Goal: Information Seeking & Learning: Learn about a topic

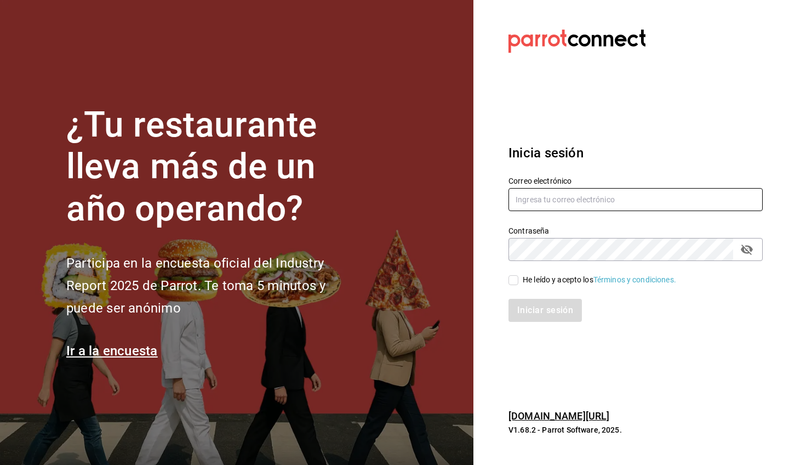
click at [571, 199] on input "text" at bounding box center [636, 199] width 254 height 23
click at [554, 197] on input "text" at bounding box center [636, 199] width 254 height 23
click at [528, 201] on input "text" at bounding box center [636, 199] width 254 height 23
click at [579, 200] on input "text" at bounding box center [636, 199] width 254 height 23
click at [644, 203] on input "text" at bounding box center [636, 199] width 254 height 23
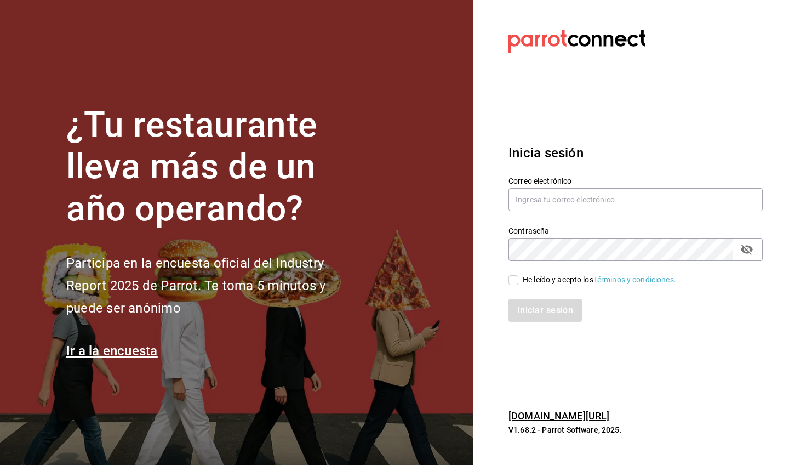
click at [421, 230] on section "¿Tu restaurante lleva más de un año operando? Participa en la encuesta oficial …" at bounding box center [236, 232] width 473 height 465
click at [586, 199] on input "text" at bounding box center [636, 199] width 254 height 23
type input "hotaru@grupocosteno.com"
click at [515, 279] on input "He leído y acepto los Términos y condiciones." at bounding box center [514, 280] width 10 height 10
checkbox input "true"
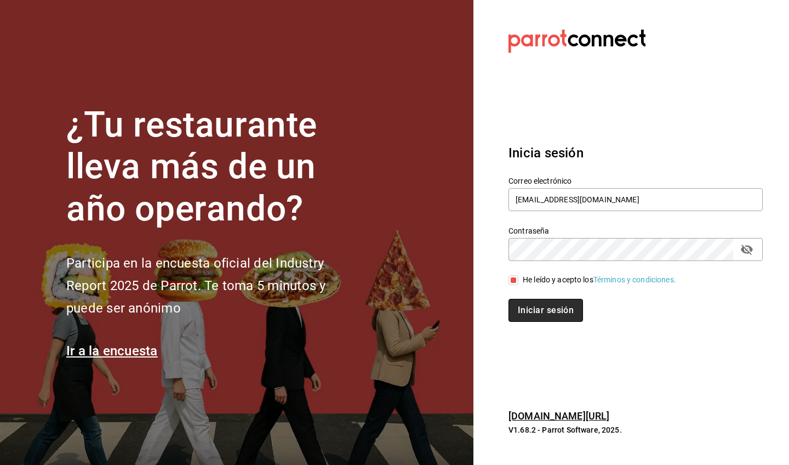
click at [543, 309] on button "Iniciar sesión" at bounding box center [546, 310] width 75 height 23
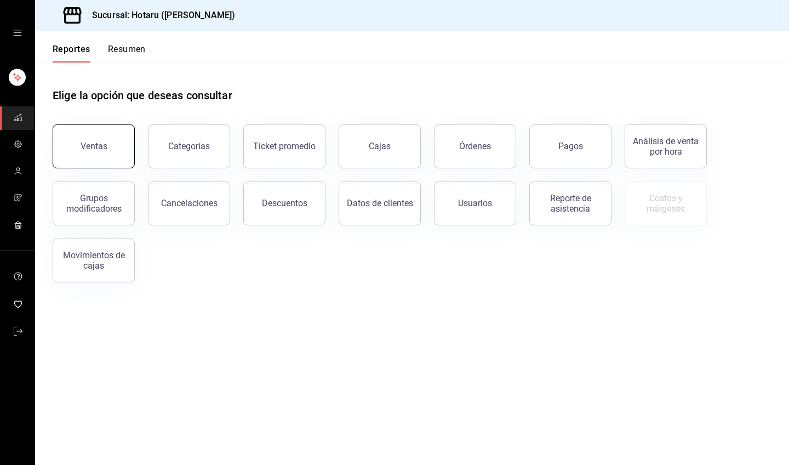
click at [100, 147] on div "Ventas" at bounding box center [94, 146] width 27 height 10
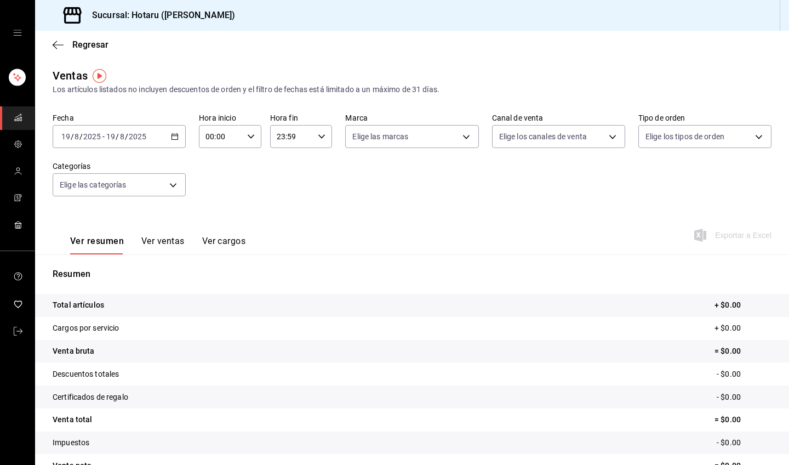
click at [174, 136] on icon "button" at bounding box center [175, 137] width 8 height 8
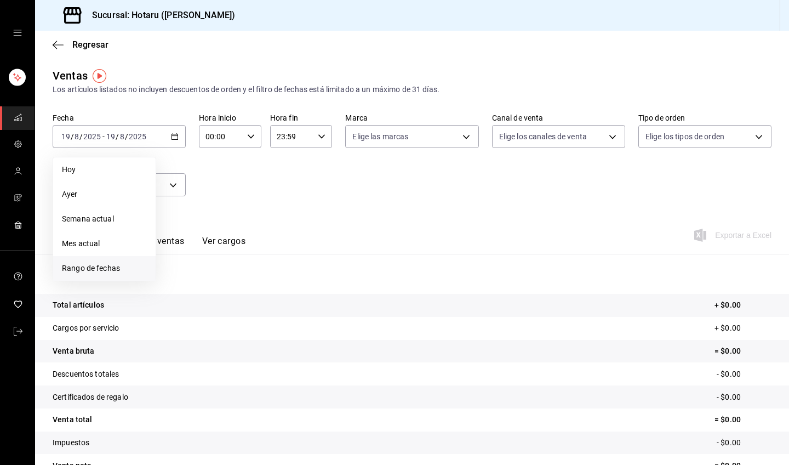
click at [111, 265] on span "Rango de fechas" at bounding box center [104, 268] width 85 height 12
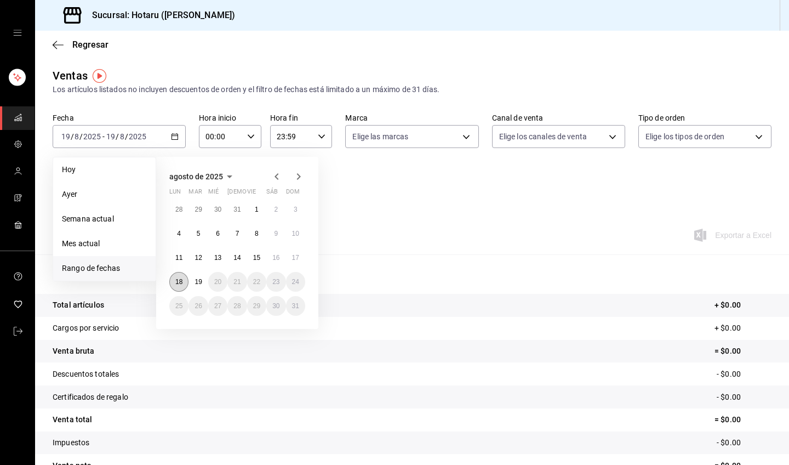
click at [177, 277] on button "18" at bounding box center [178, 282] width 19 height 20
click at [196, 278] on abbr "19" at bounding box center [198, 282] width 7 height 8
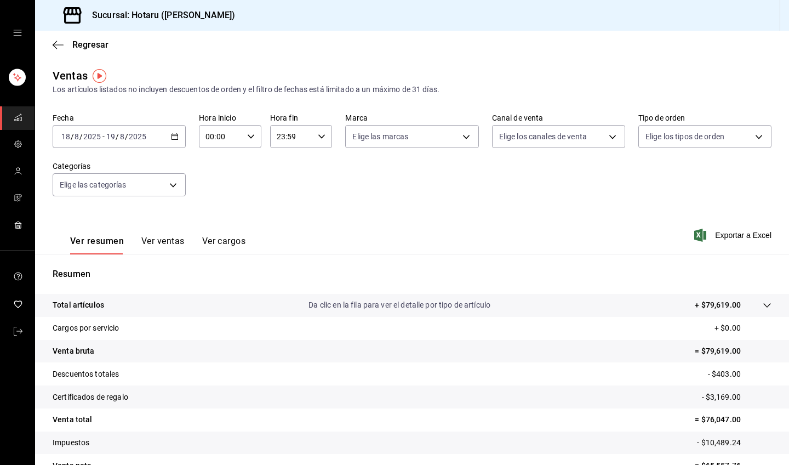
scroll to position [60, 0]
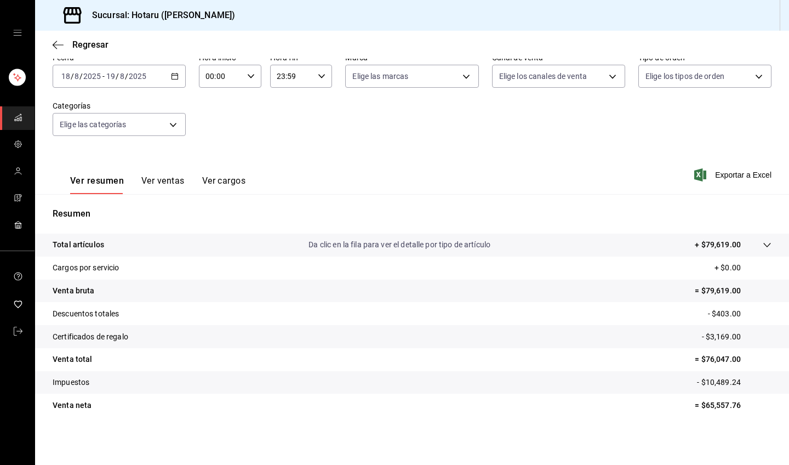
click at [250, 76] on \(Stroke\) "button" at bounding box center [251, 76] width 7 height 4
click at [215, 159] on span "03" at bounding box center [212, 158] width 13 height 9
type input "03:00"
click at [313, 211] on div at bounding box center [394, 232] width 789 height 465
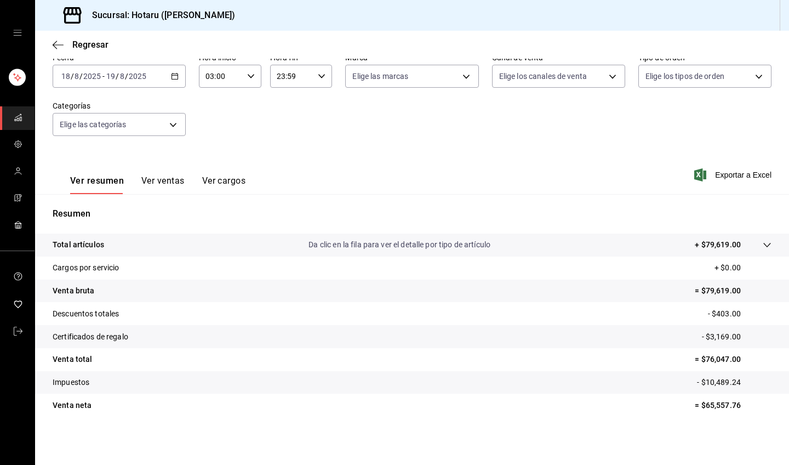
click at [165, 184] on button "Ver ventas" at bounding box center [162, 184] width 43 height 19
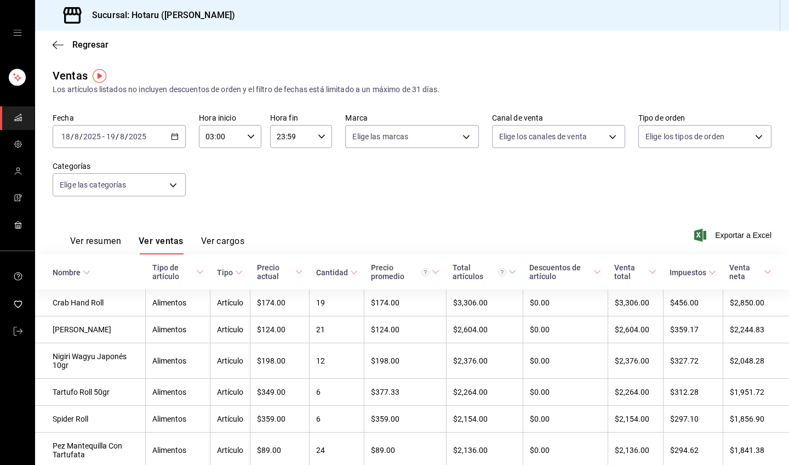
click at [70, 275] on div "Nombre" at bounding box center [67, 272] width 28 height 9
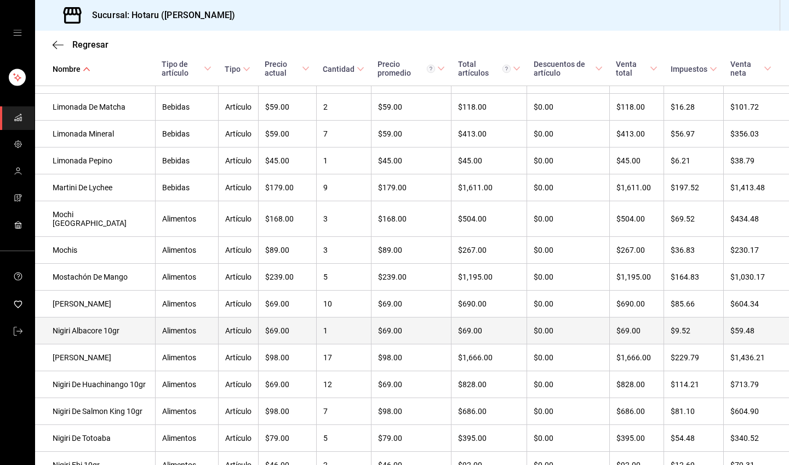
scroll to position [1312, 0]
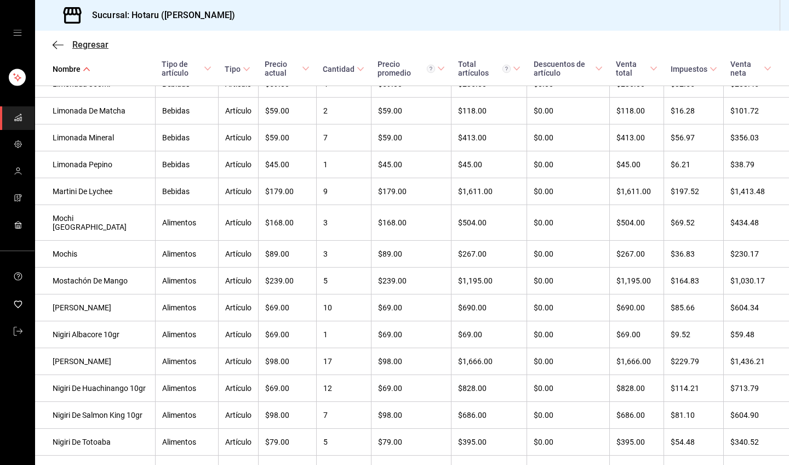
click at [54, 43] on icon "button" at bounding box center [58, 45] width 11 height 10
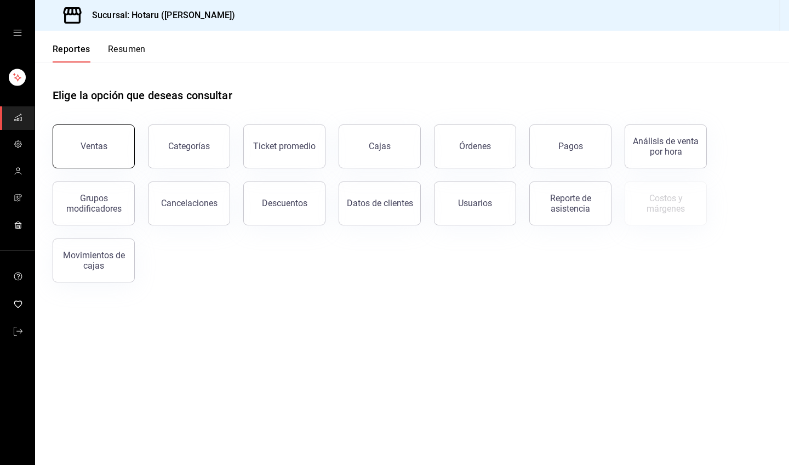
click at [110, 141] on button "Ventas" at bounding box center [94, 146] width 82 height 44
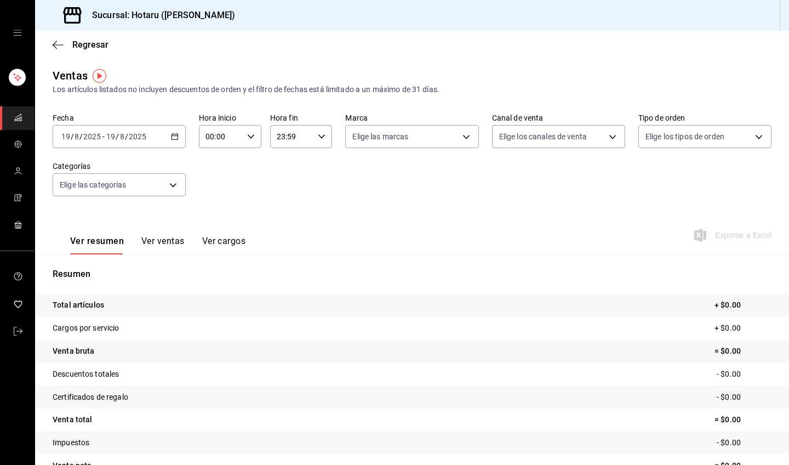
click at [174, 135] on icon "button" at bounding box center [175, 137] width 8 height 8
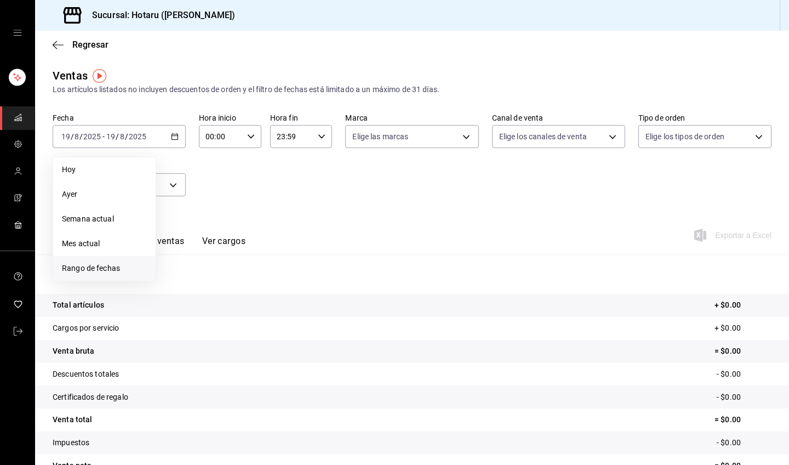
click at [108, 271] on span "Rango de fechas" at bounding box center [104, 268] width 85 height 12
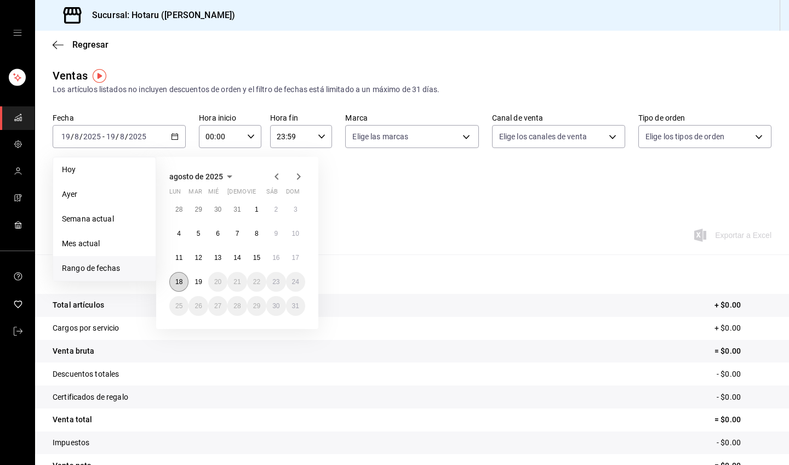
click at [186, 282] on button "18" at bounding box center [178, 282] width 19 height 20
click at [197, 282] on abbr "19" at bounding box center [198, 282] width 7 height 8
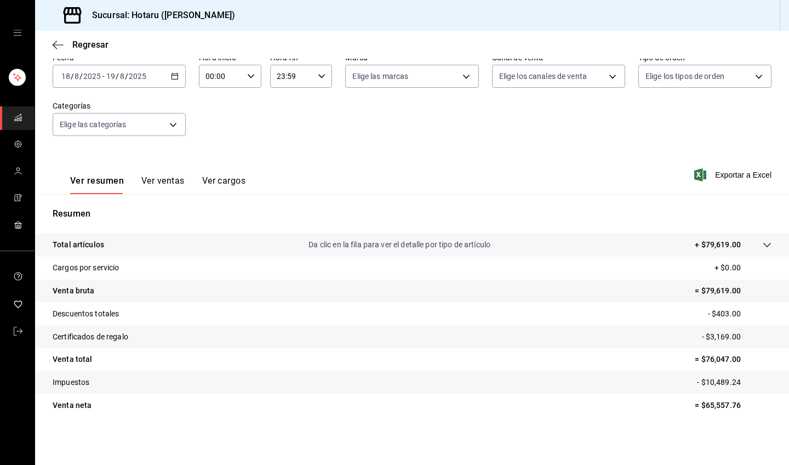
scroll to position [60, 0]
click at [461, 245] on p "Da clic en la fila para ver el detalle por tipo de artículo" at bounding box center [400, 245] width 182 height 12
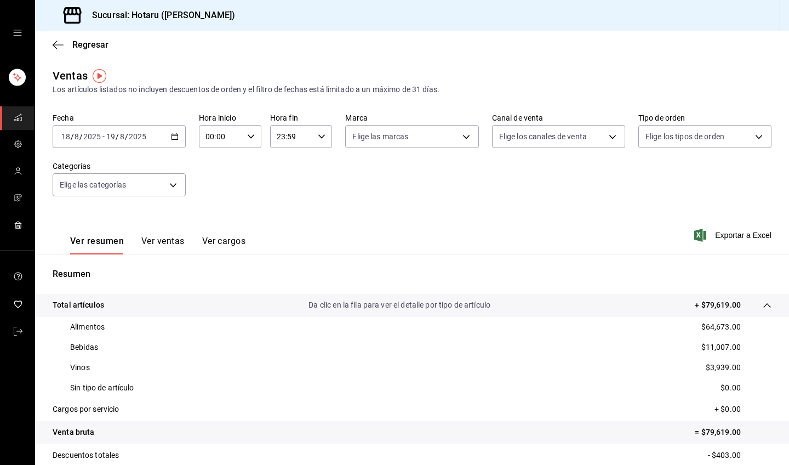
scroll to position [0, 0]
click at [57, 41] on icon "button" at bounding box center [58, 45] width 11 height 10
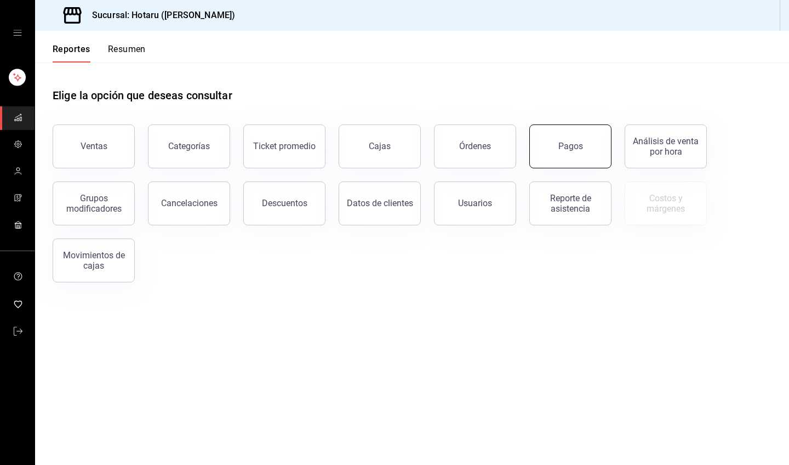
click at [577, 144] on div "Pagos" at bounding box center [570, 146] width 25 height 10
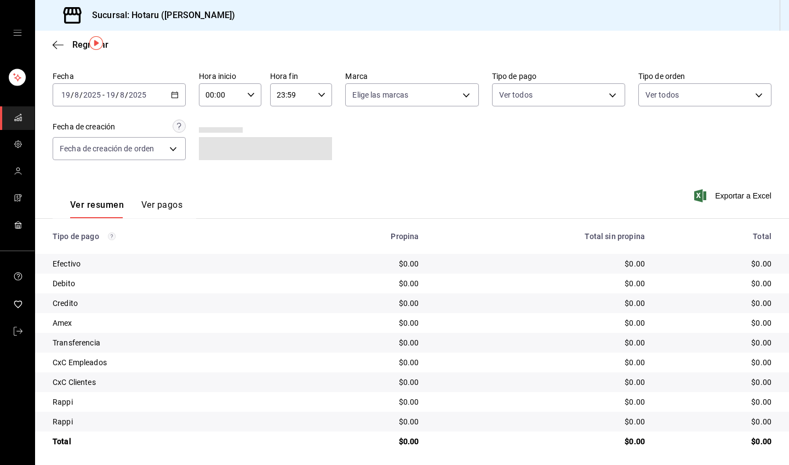
scroll to position [33, 0]
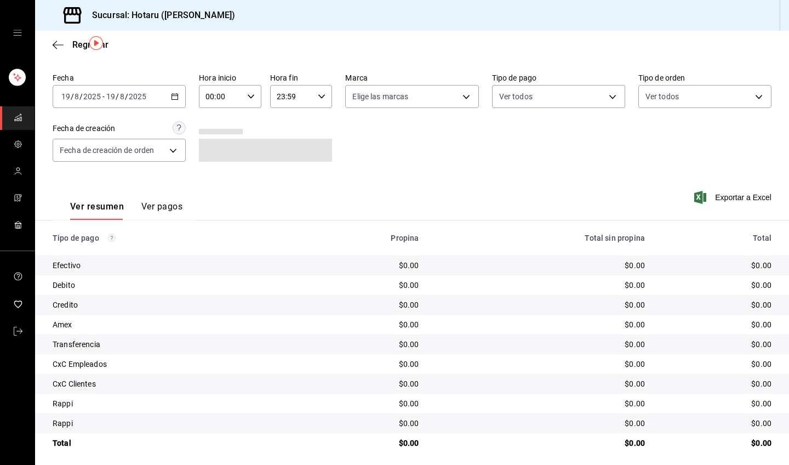
click at [174, 97] on icon "button" at bounding box center [175, 97] width 8 height 8
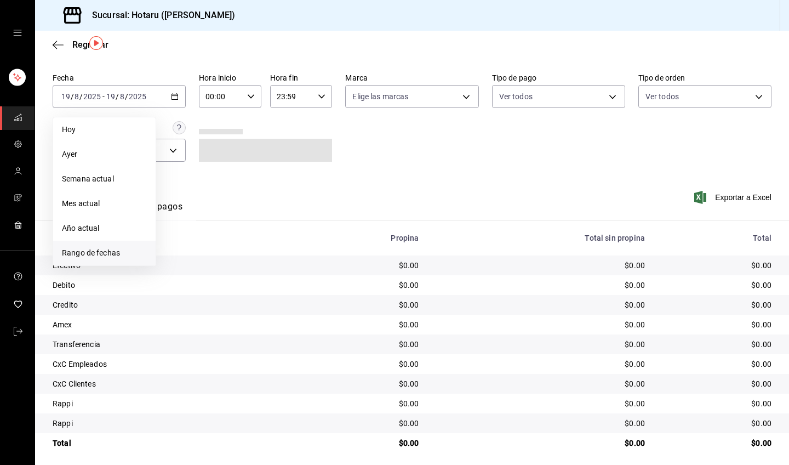
click at [107, 248] on span "Rango de fechas" at bounding box center [104, 253] width 85 height 12
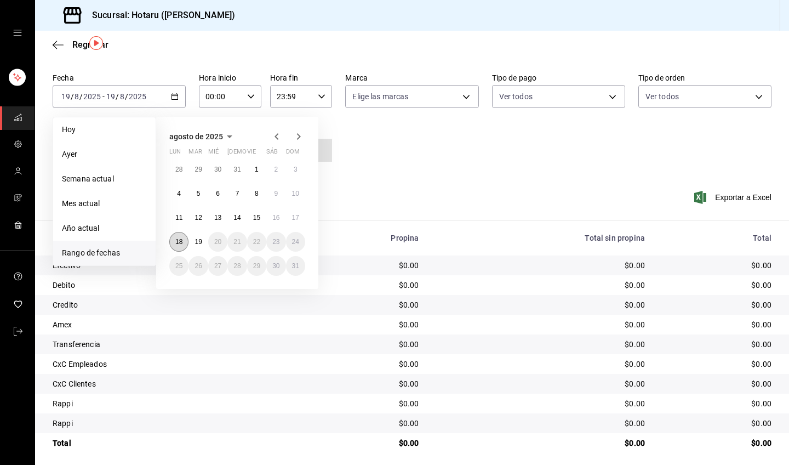
click at [181, 241] on abbr "18" at bounding box center [178, 242] width 7 height 8
click at [195, 242] on abbr "19" at bounding box center [198, 242] width 7 height 8
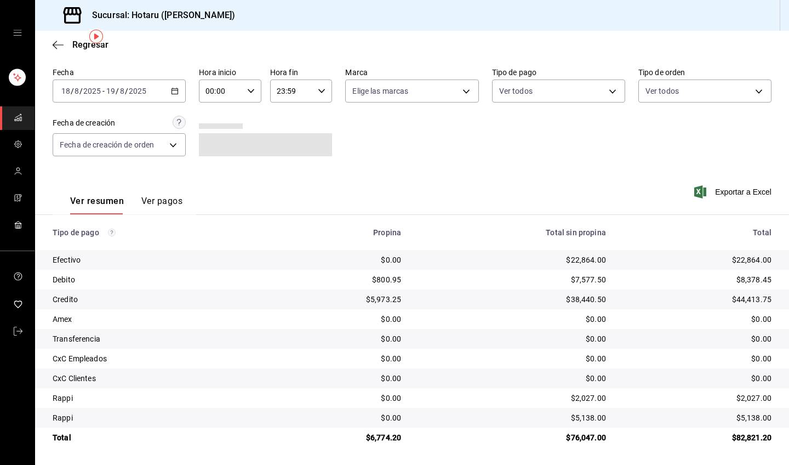
scroll to position [38, 0]
click at [52, 42] on div "Regresar" at bounding box center [412, 45] width 754 height 28
click at [56, 44] on icon "button" at bounding box center [58, 44] width 11 height 1
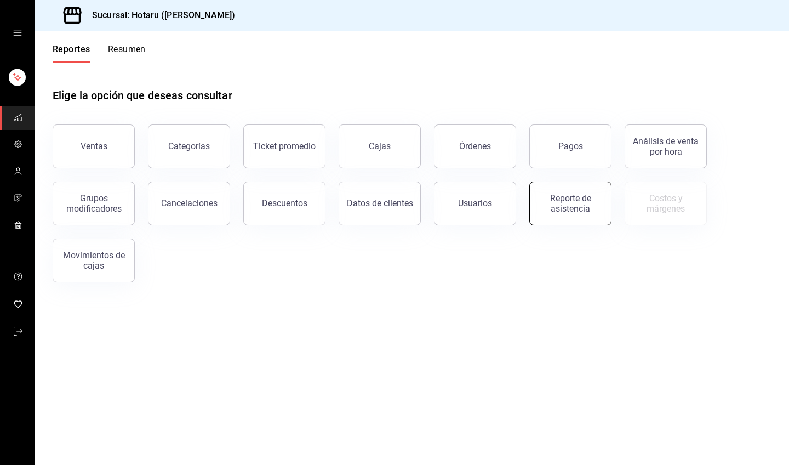
click at [591, 198] on div "Reporte de asistencia" at bounding box center [570, 203] width 68 height 21
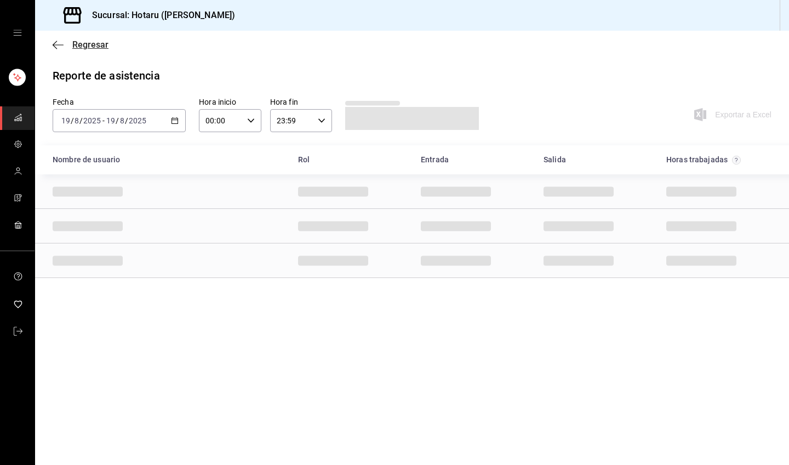
click at [58, 45] on icon "button" at bounding box center [58, 44] width 11 height 1
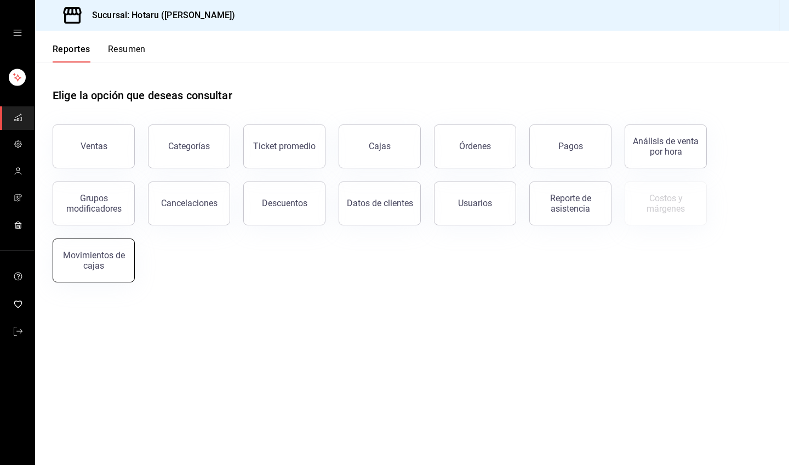
click at [120, 268] on div "Movimientos de cajas" at bounding box center [94, 260] width 68 height 21
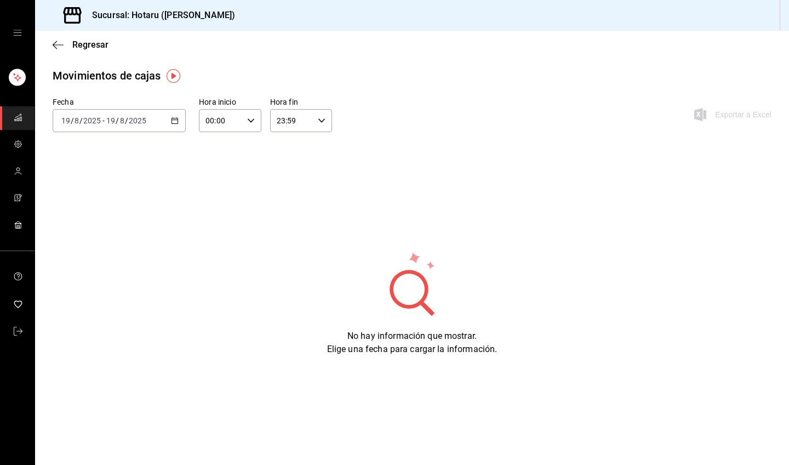
click at [176, 120] on \(Stroke\) "button" at bounding box center [175, 119] width 6 height 1
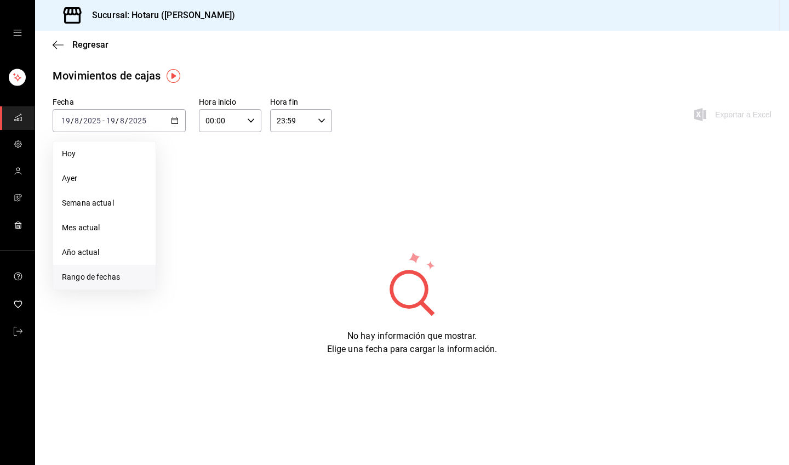
click at [109, 277] on span "Rango de fechas" at bounding box center [104, 277] width 85 height 12
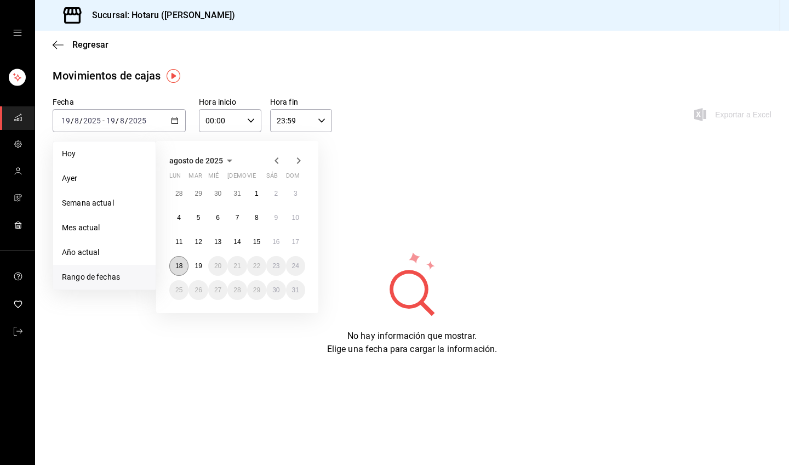
click at [180, 265] on abbr "18" at bounding box center [178, 266] width 7 height 8
click at [194, 265] on button "19" at bounding box center [198, 266] width 19 height 20
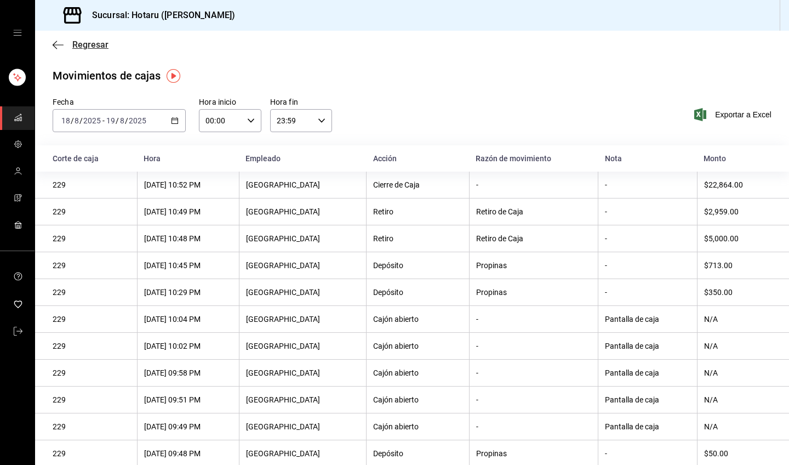
click at [53, 43] on icon "button" at bounding box center [58, 45] width 11 height 10
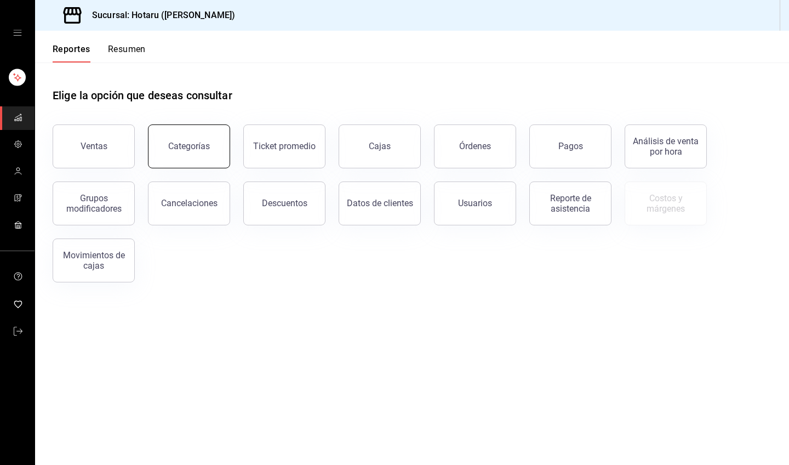
click at [205, 149] on div "Categorías" at bounding box center [189, 146] width 42 height 10
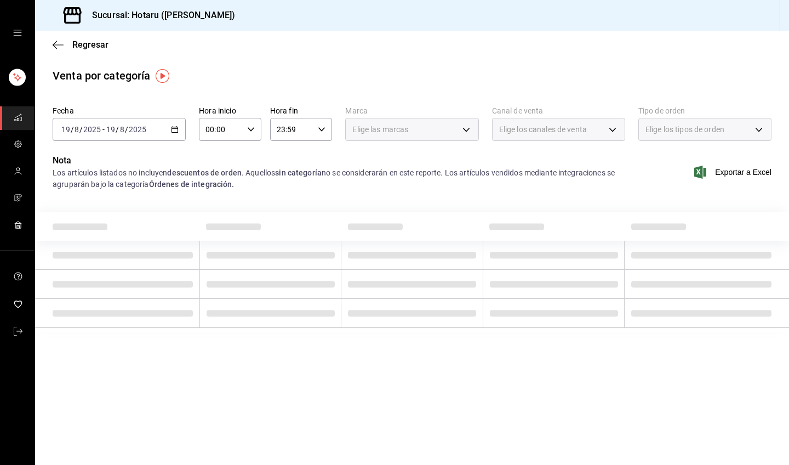
click at [176, 128] on icon "button" at bounding box center [175, 129] width 8 height 8
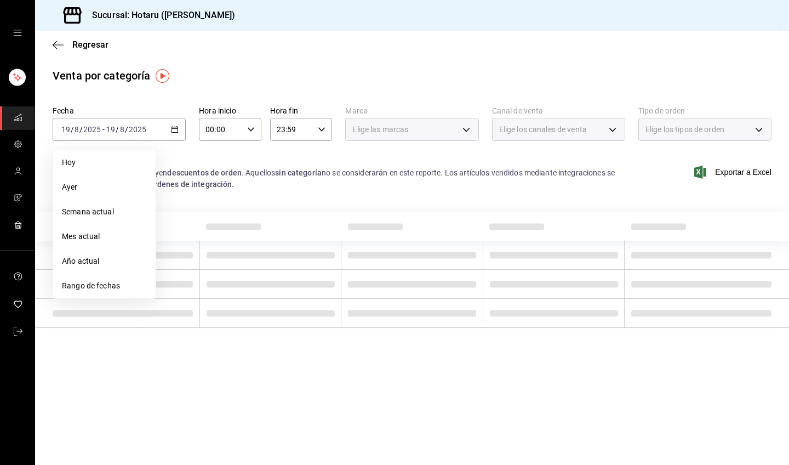
click at [96, 278] on li "Rango de fechas" at bounding box center [104, 285] width 102 height 25
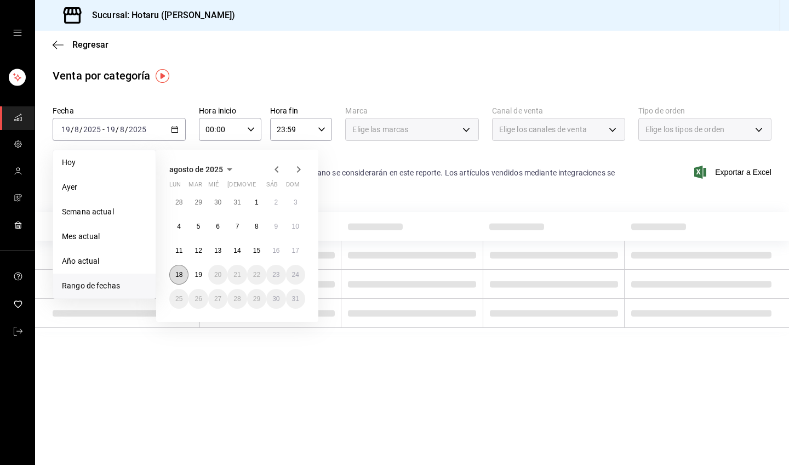
drag, startPoint x: 179, startPoint y: 273, endPoint x: 186, endPoint y: 274, distance: 7.7
click at [178, 273] on abbr "18" at bounding box center [178, 275] width 7 height 8
click at [194, 274] on button "19" at bounding box center [198, 275] width 19 height 20
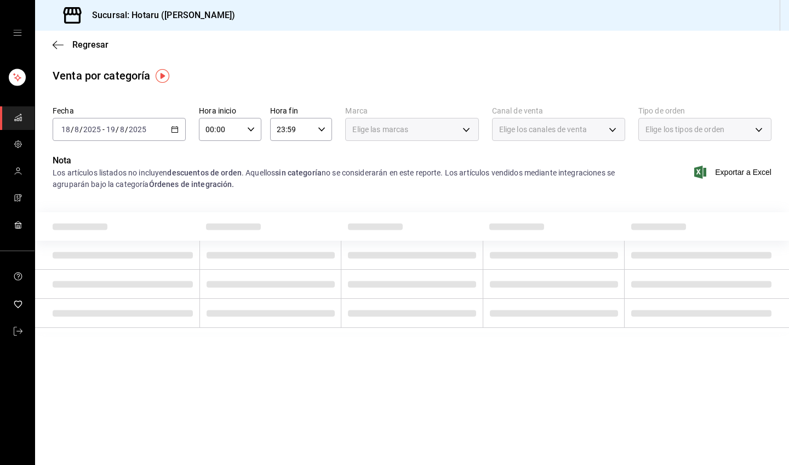
click at [57, 50] on div "Regresar" at bounding box center [412, 45] width 754 height 28
click at [56, 47] on icon "button" at bounding box center [58, 45] width 11 height 10
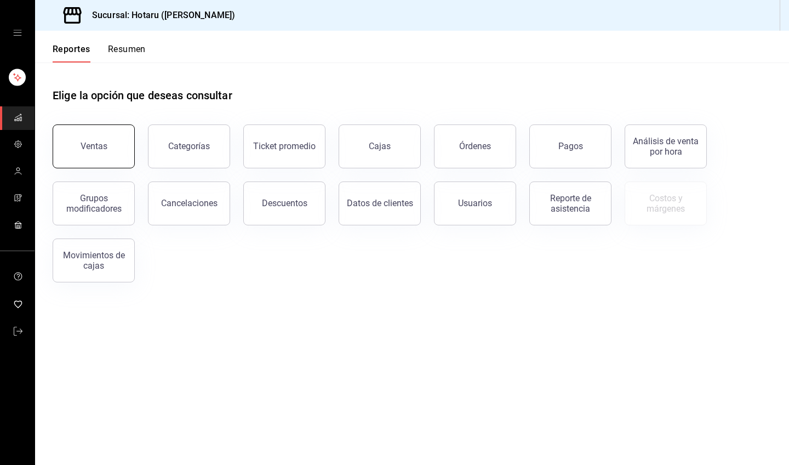
click at [106, 148] on button "Ventas" at bounding box center [94, 146] width 82 height 44
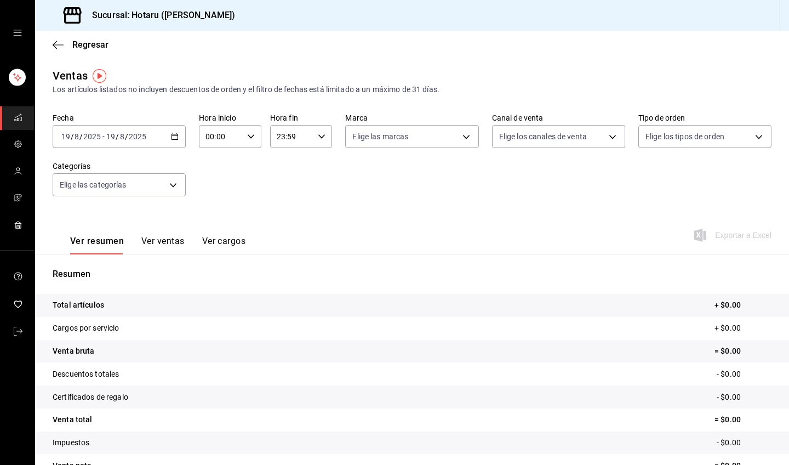
click at [177, 136] on icon "button" at bounding box center [175, 137] width 8 height 8
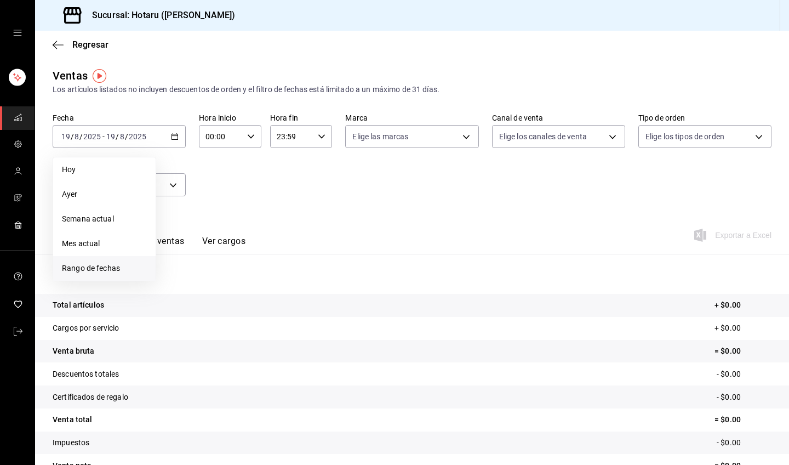
click at [107, 271] on span "Rango de fechas" at bounding box center [104, 268] width 85 height 12
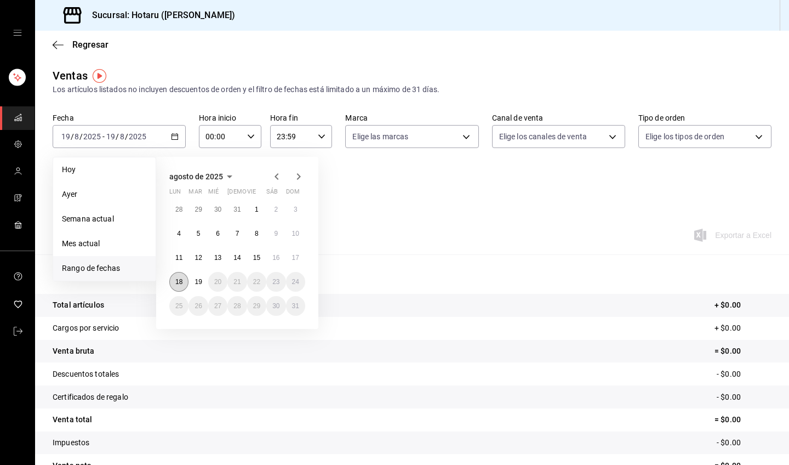
click at [184, 280] on button "18" at bounding box center [178, 282] width 19 height 20
click at [196, 281] on abbr "19" at bounding box center [198, 282] width 7 height 8
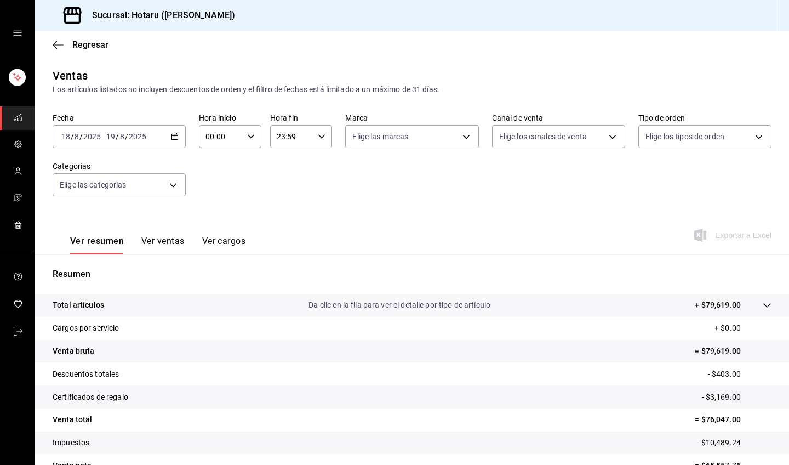
scroll to position [60, 0]
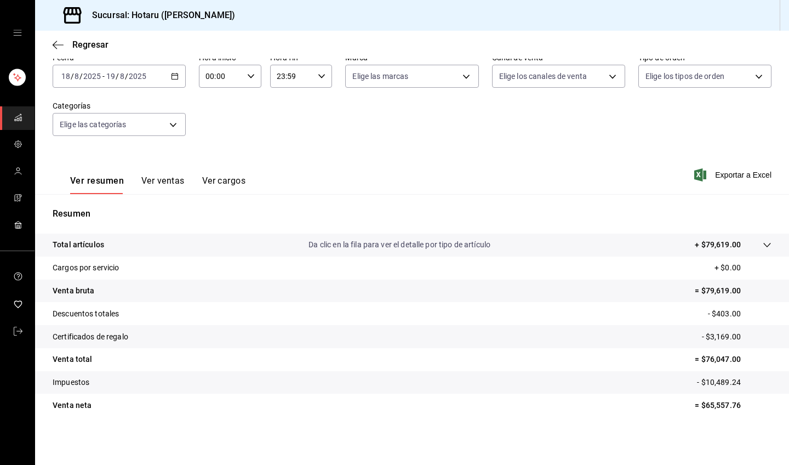
click at [429, 243] on p "Da clic en la fila para ver el detalle por tipo de artículo" at bounding box center [400, 245] width 182 height 12
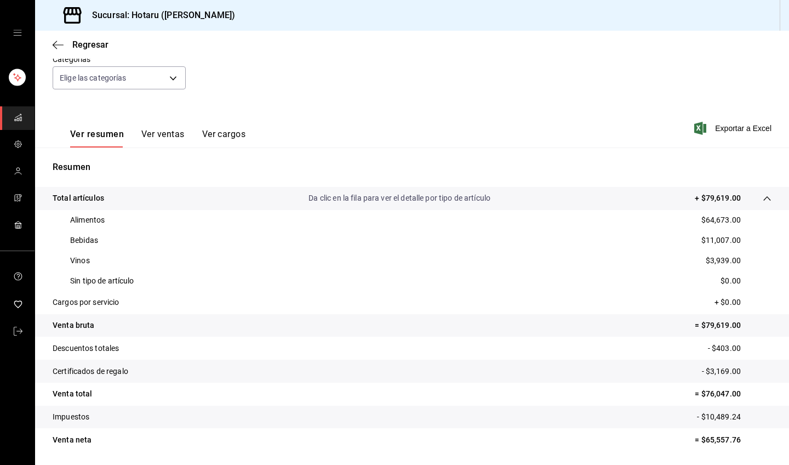
scroll to position [141, 0]
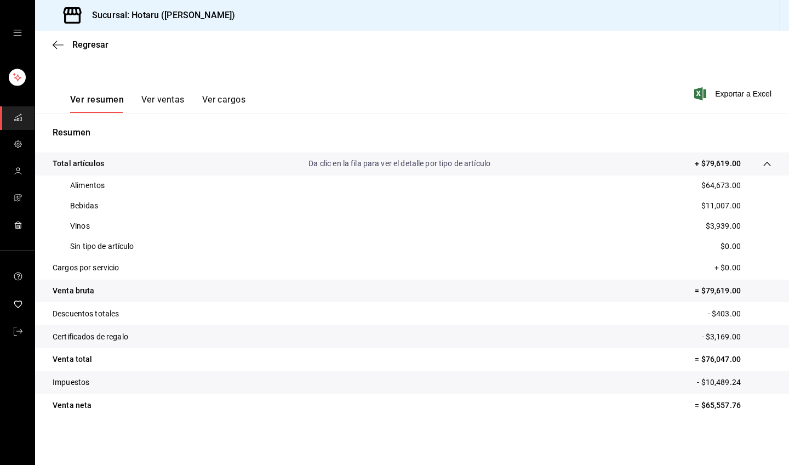
click at [215, 100] on button "Ver cargos" at bounding box center [224, 103] width 44 height 19
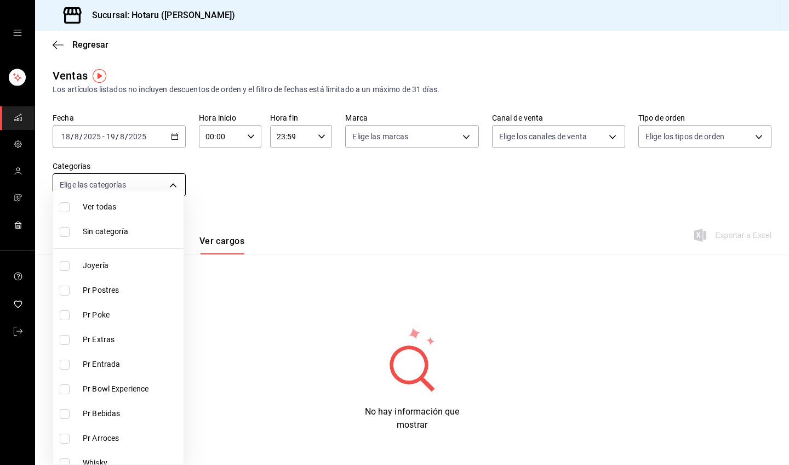
click at [161, 190] on body "Sucursal: Hotaru ([PERSON_NAME]) Regresar Ventas Los artículos listados no incl…" at bounding box center [394, 232] width 789 height 465
click at [67, 204] on input "checkbox" at bounding box center [65, 207] width 10 height 10
checkbox input "true"
type input "c0b78d51-7925-43e8-b699-c52fb7c6d080,04492c64-33ac-4fe7-8ecc-c444235d9710,37f0f…"
checkbox input "true"
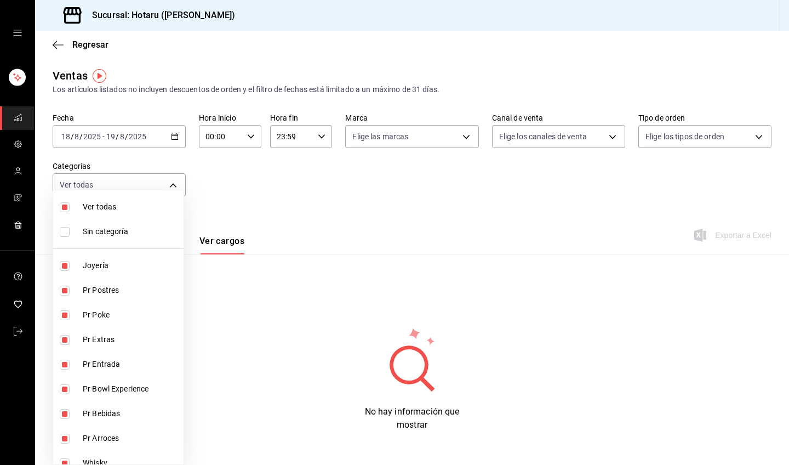
checkbox input "true"
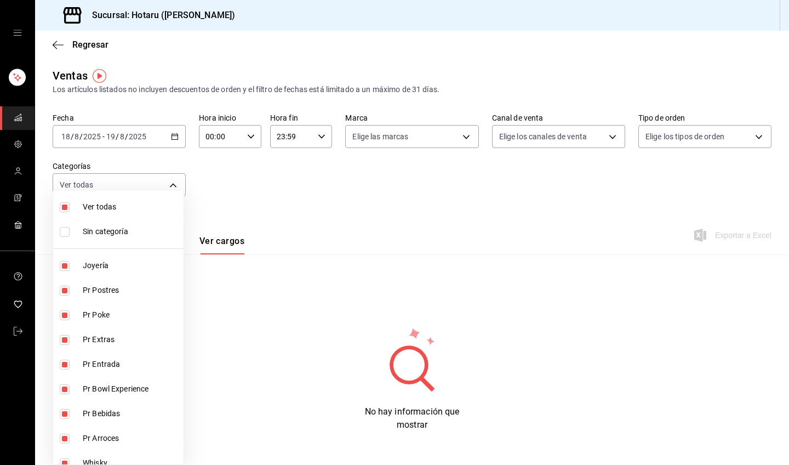
checkbox input "true"
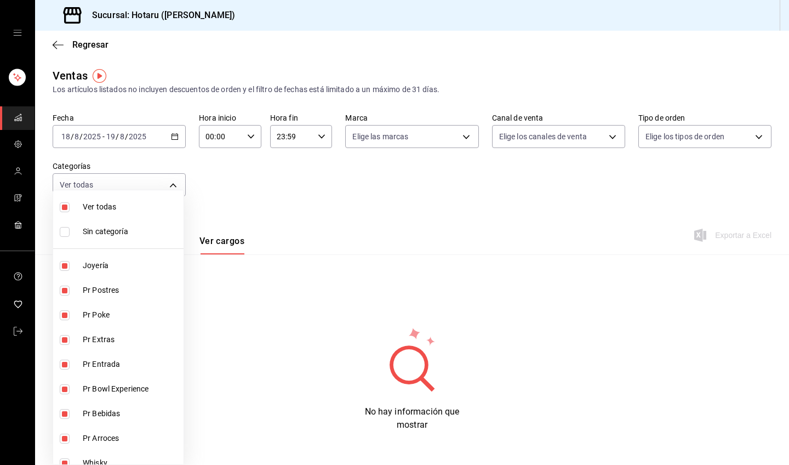
checkbox input "true"
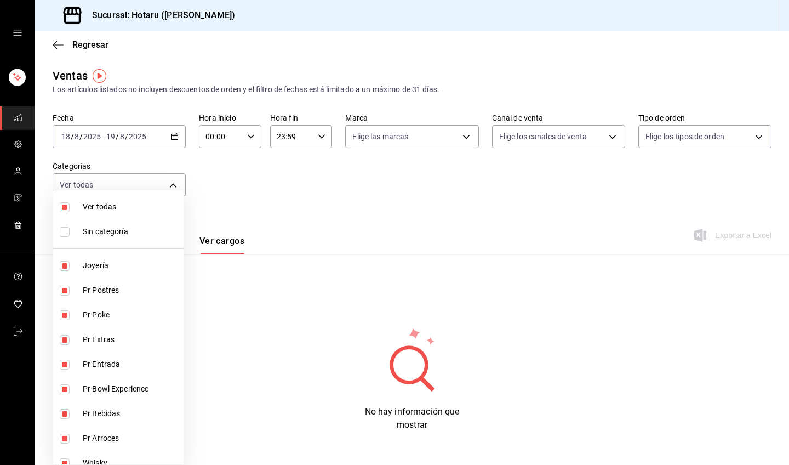
checkbox input "true"
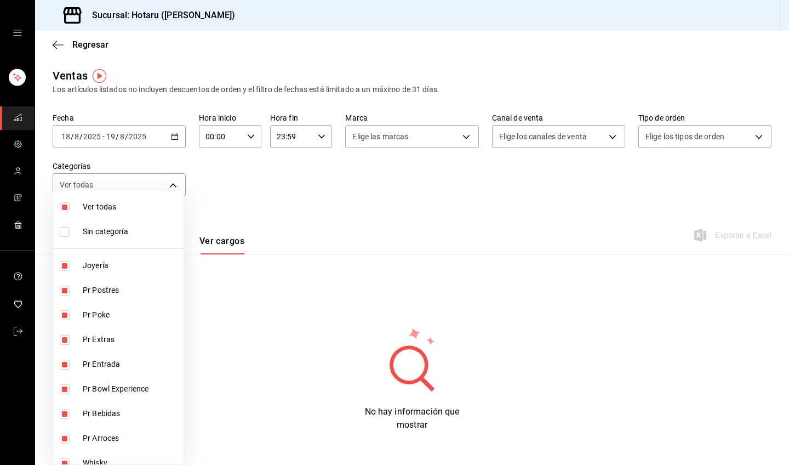
checkbox input "true"
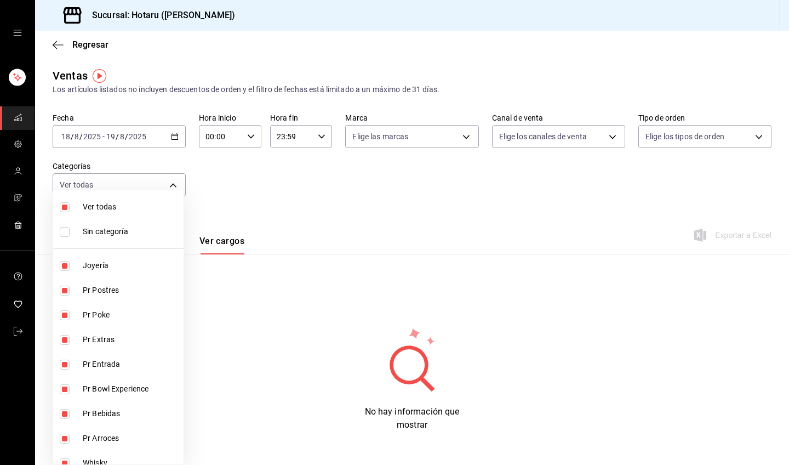
checkbox input "true"
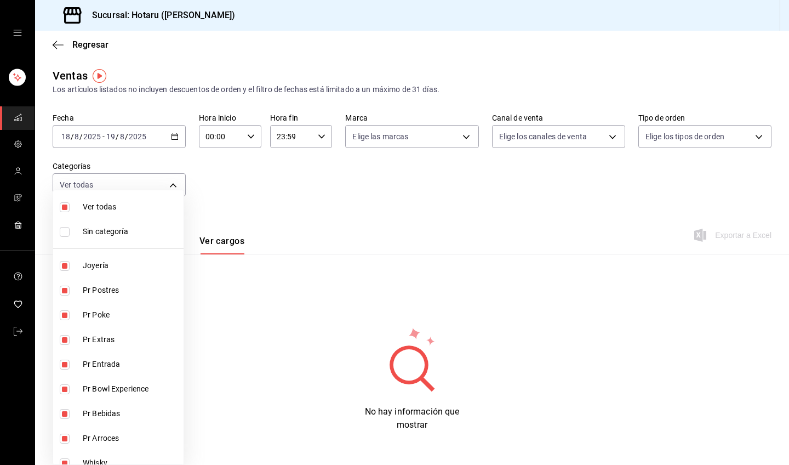
checkbox input "true"
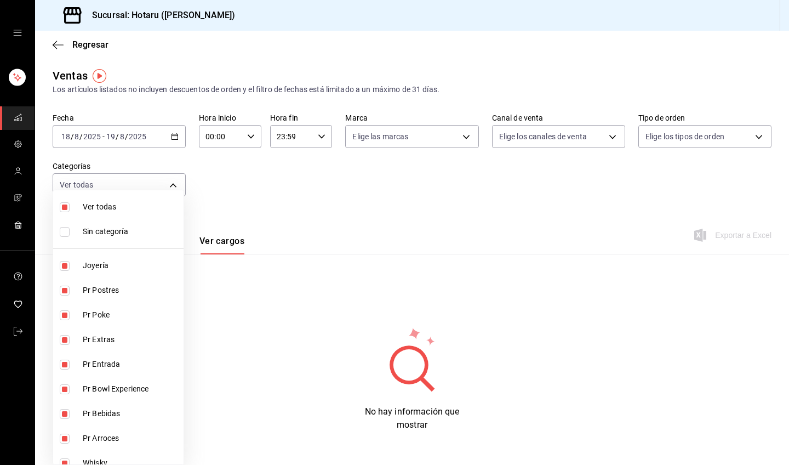
checkbox input "true"
click at [56, 45] on div at bounding box center [394, 232] width 789 height 465
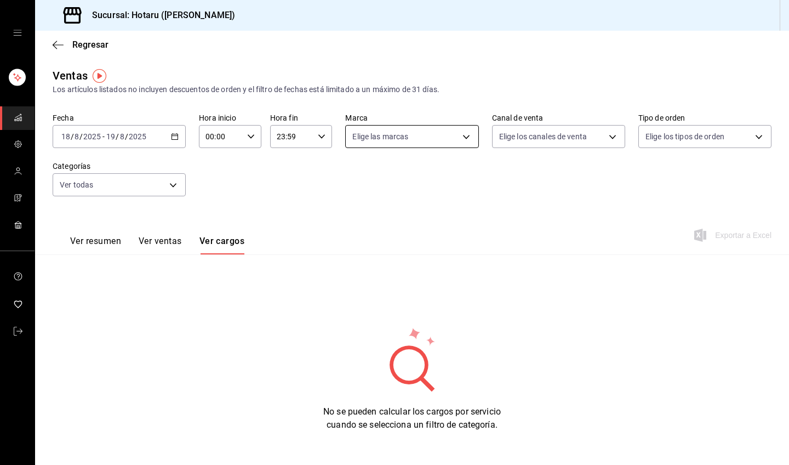
click at [415, 146] on body "Sucursal: Hotaru ([PERSON_NAME]) Regresar Ventas Los artículos listados no incl…" at bounding box center [394, 232] width 789 height 465
click at [357, 242] on input "checkbox" at bounding box center [354, 241] width 10 height 10
checkbox input "true"
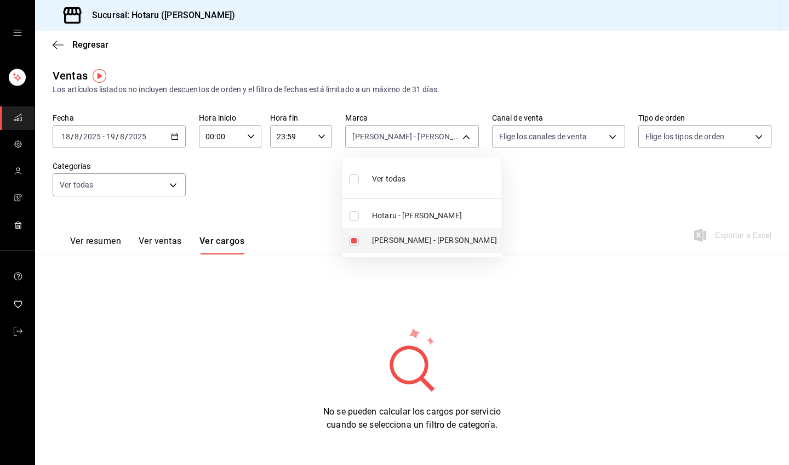
type input "619c758d-7c36-49c6-a756-e52d453908cb"
click at [269, 205] on div at bounding box center [394, 232] width 789 height 465
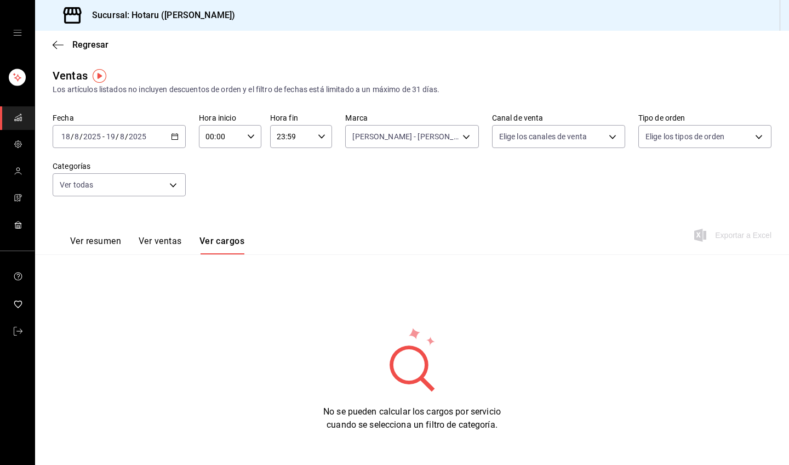
click at [179, 139] on div "[DATE] [DATE] - [DATE] [DATE]" at bounding box center [119, 136] width 133 height 23
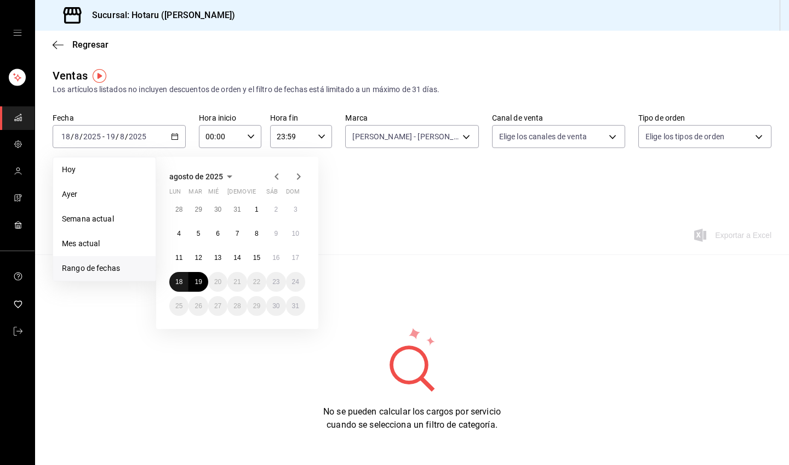
click at [182, 285] on abbr "18" at bounding box center [178, 282] width 7 height 8
click at [193, 282] on button "19" at bounding box center [198, 282] width 19 height 20
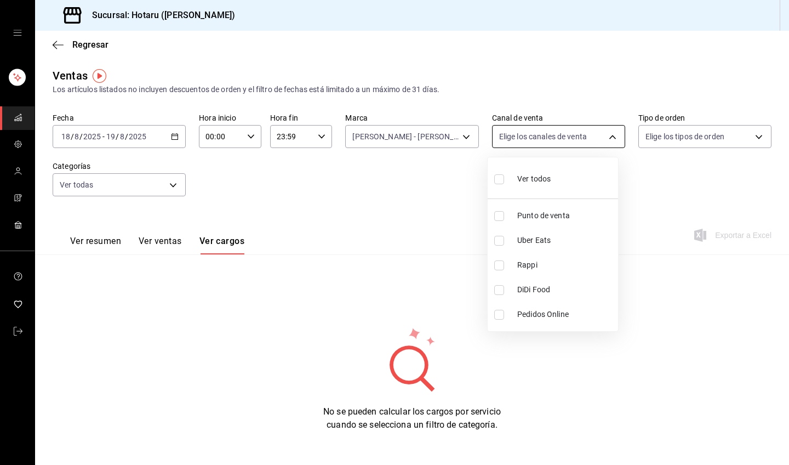
click at [590, 138] on body "Sucursal: Hotaru ([PERSON_NAME]) Regresar Ventas Los artículos listados no incl…" at bounding box center [394, 232] width 789 height 465
click at [499, 178] on input "checkbox" at bounding box center [499, 179] width 10 height 10
checkbox input "true"
type input "PARROT,UBER_EATS,RAPPI,DIDI_FOOD,ONLINE"
checkbox input "true"
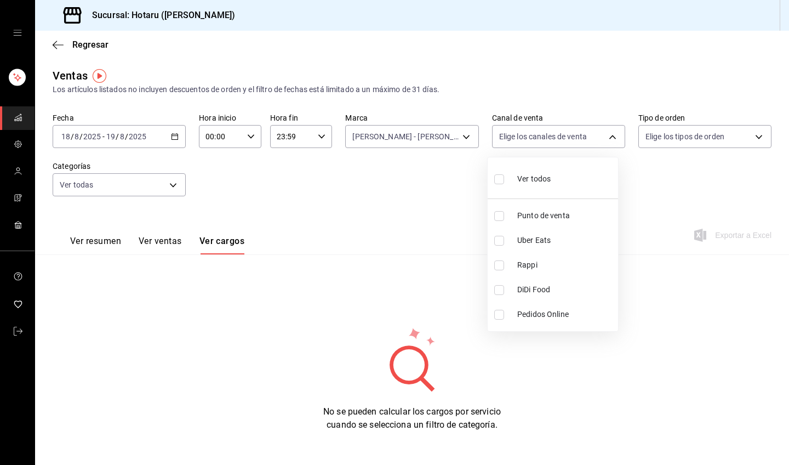
checkbox input "true"
click at [686, 138] on div at bounding box center [394, 232] width 789 height 465
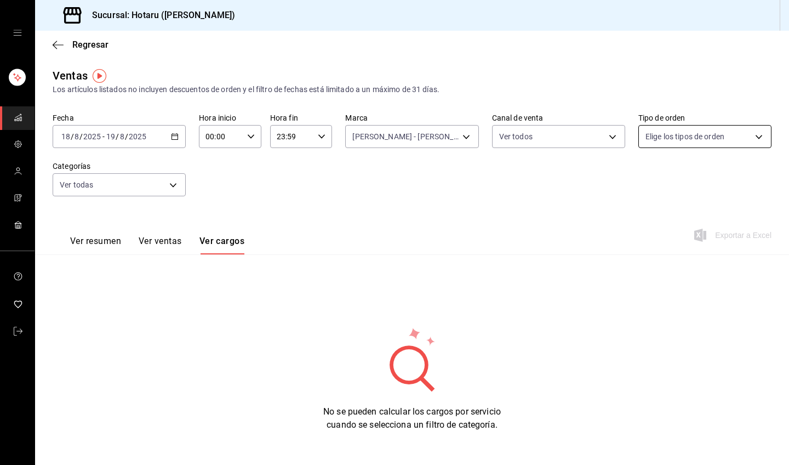
click at [685, 139] on body "Sucursal: Hotaru ([PERSON_NAME]) Regresar Ventas Los artículos listados no incl…" at bounding box center [394, 232] width 789 height 465
click at [644, 180] on input "checkbox" at bounding box center [644, 179] width 10 height 10
checkbox input "true"
type input "1ceba3b7-3cd3-4620-b4ec-4b6d29c74f5d,f38966ed-c187-4b4e-a817-8ece369e4d0b,32ac7…"
checkbox input "true"
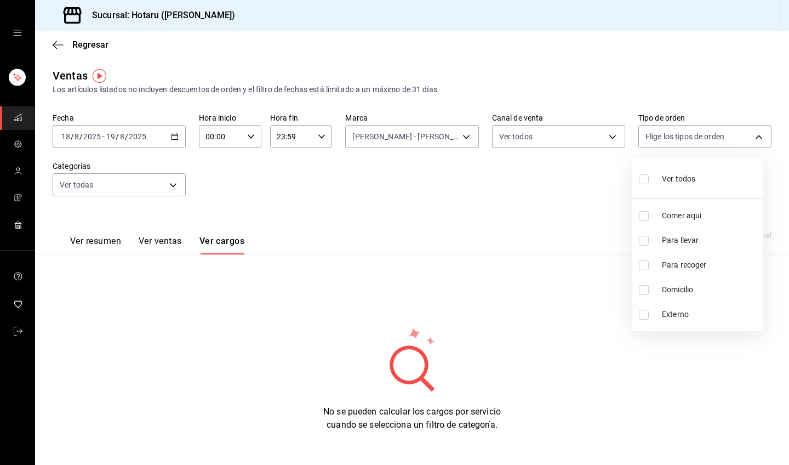
checkbox input "true"
click at [158, 187] on div at bounding box center [394, 232] width 789 height 465
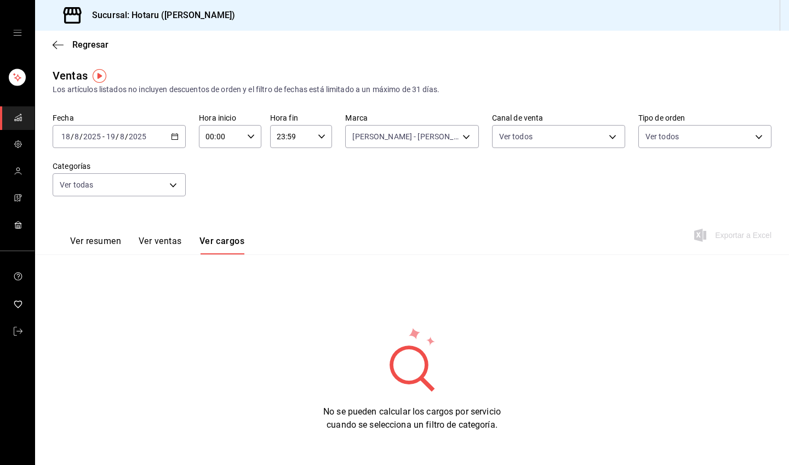
click at [159, 187] on body "Sucursal: Hotaru ([PERSON_NAME]) Regresar Ventas Los artículos listados no incl…" at bounding box center [394, 232] width 789 height 465
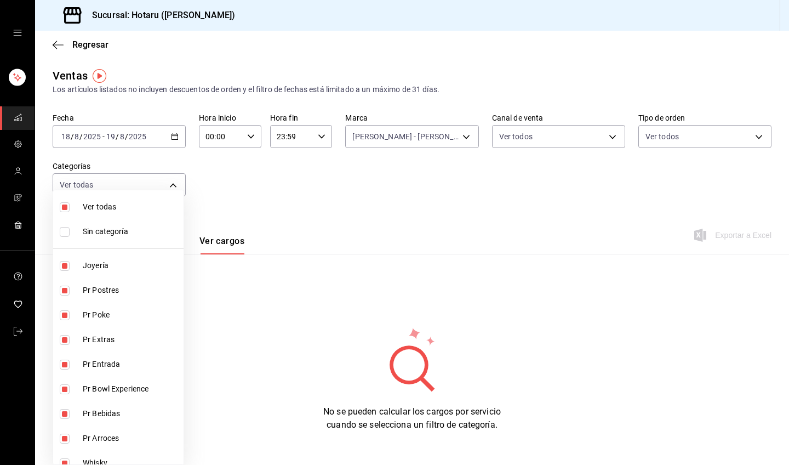
click at [63, 229] on input "checkbox" at bounding box center [65, 232] width 10 height 10
click at [64, 230] on input "checkbox" at bounding box center [65, 232] width 10 height 10
checkbox input "false"
click at [65, 204] on input "checkbox" at bounding box center [65, 207] width 10 height 10
checkbox input "false"
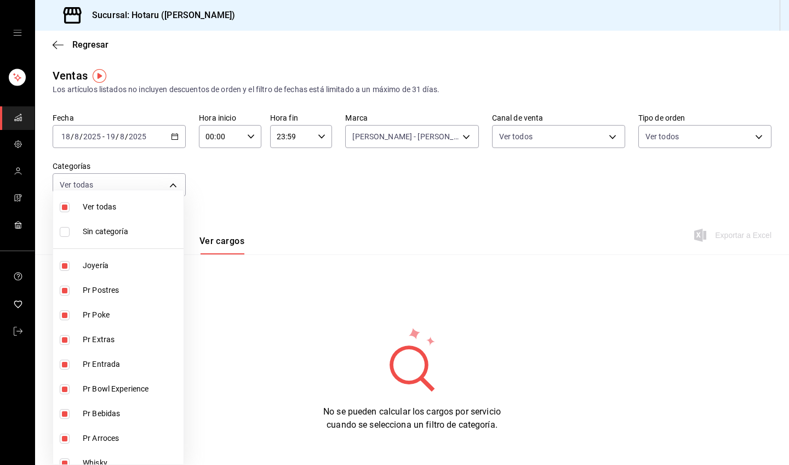
checkbox input "false"
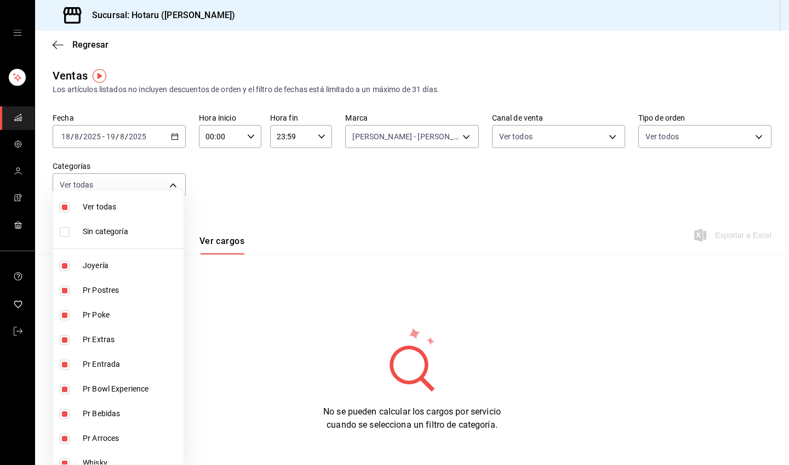
checkbox input "false"
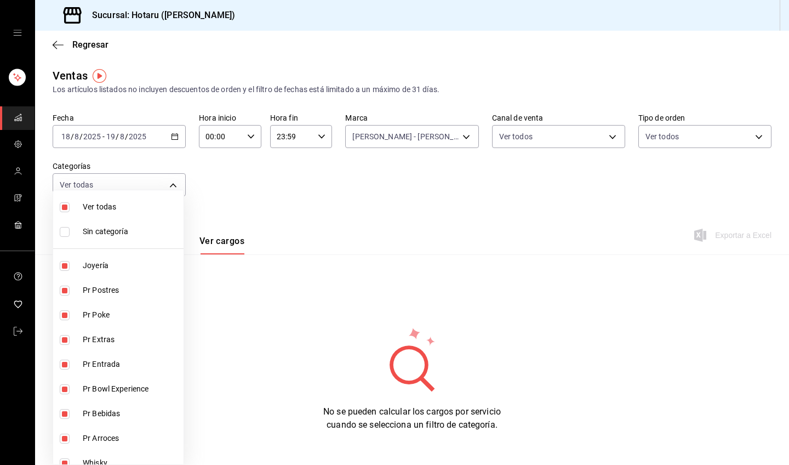
checkbox input "false"
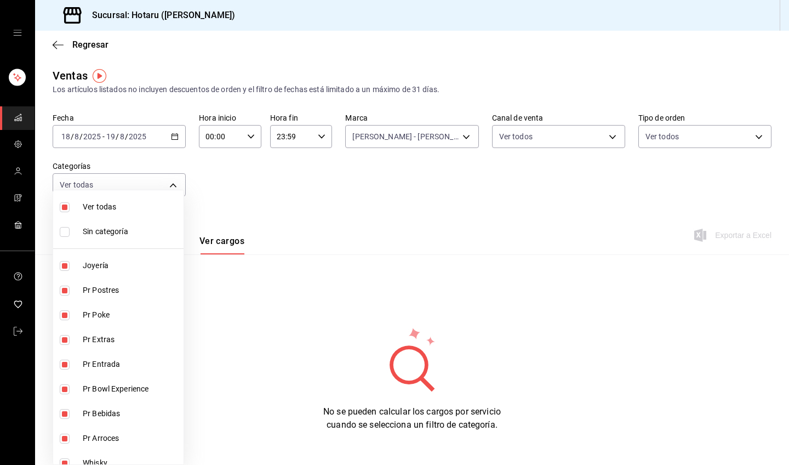
checkbox input "false"
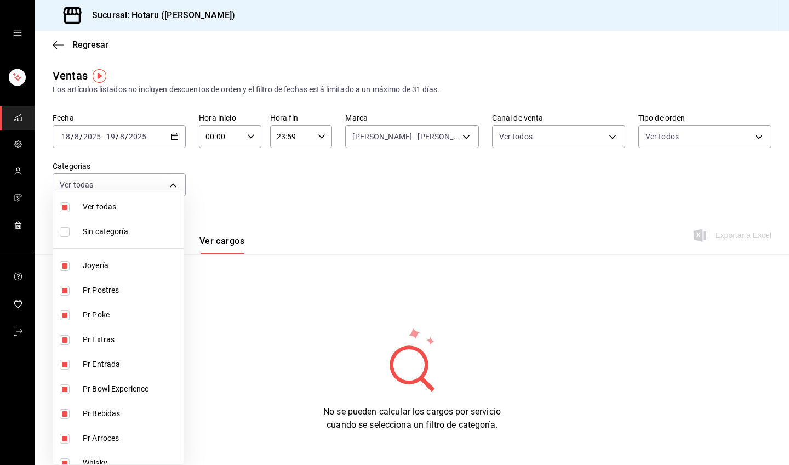
checkbox input "false"
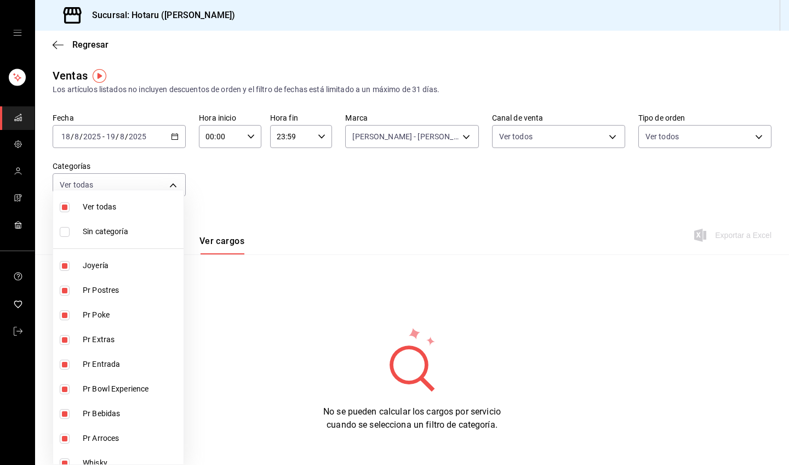
checkbox input "false"
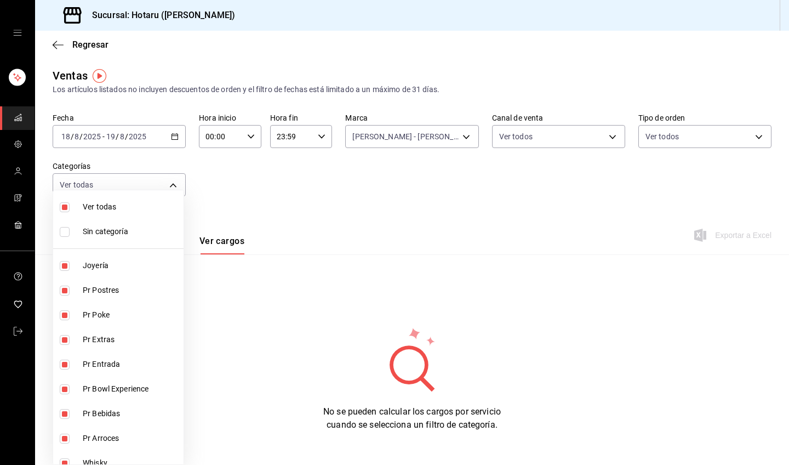
checkbox input "false"
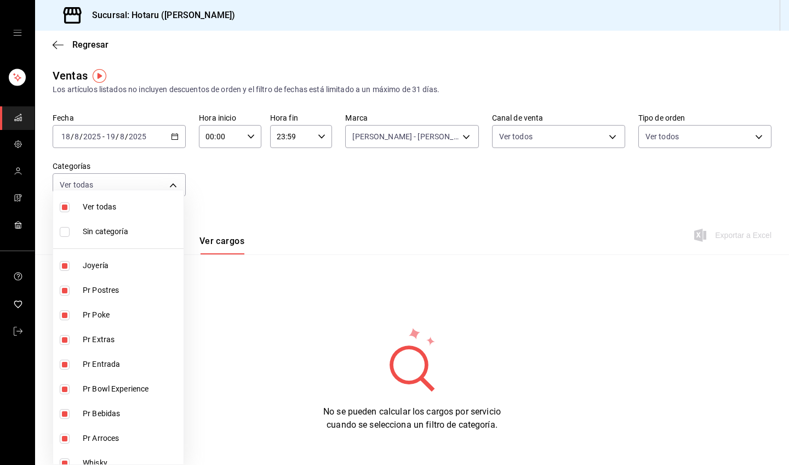
checkbox input "false"
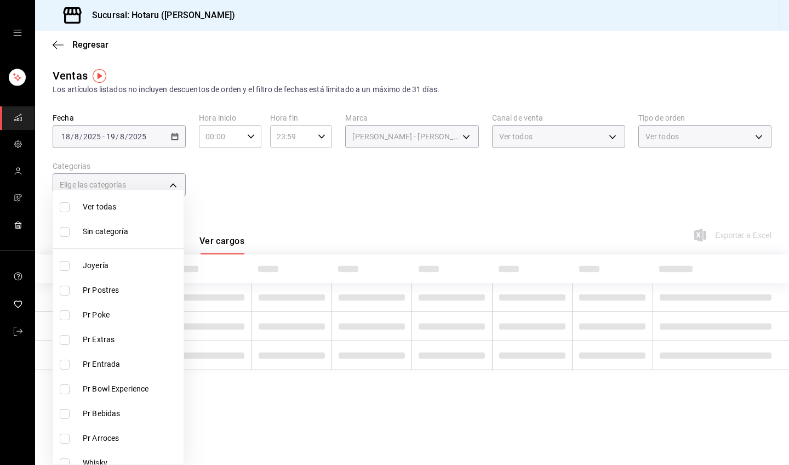
click at [261, 208] on div at bounding box center [394, 232] width 789 height 465
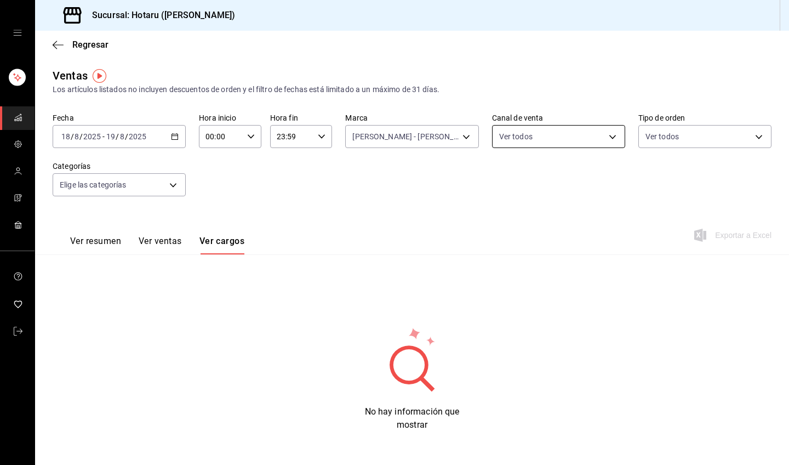
click at [548, 137] on body "Sucursal: Hotaru ([PERSON_NAME]) Regresar Ventas Los artículos listados no incl…" at bounding box center [394, 232] width 789 height 465
click at [499, 178] on input "checkbox" at bounding box center [499, 179] width 10 height 10
checkbox input "false"
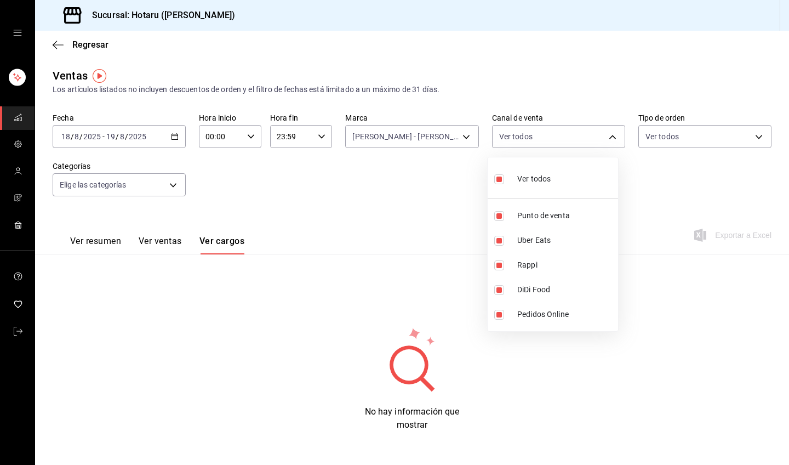
checkbox input "false"
click at [159, 243] on div at bounding box center [394, 232] width 789 height 465
click at [161, 241] on button "Ver ventas" at bounding box center [160, 245] width 43 height 19
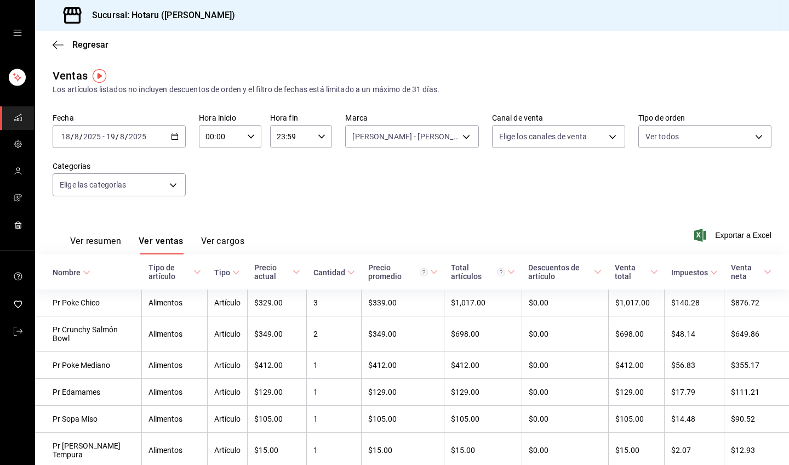
click at [111, 242] on button "Ver resumen" at bounding box center [95, 245] width 51 height 19
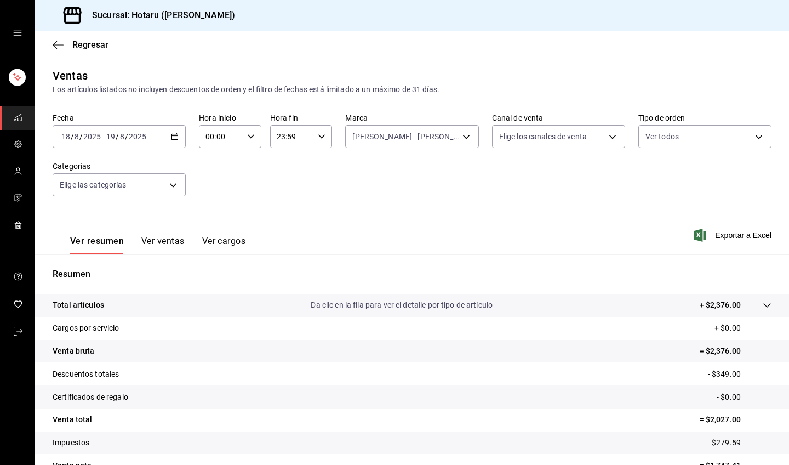
scroll to position [60, 0]
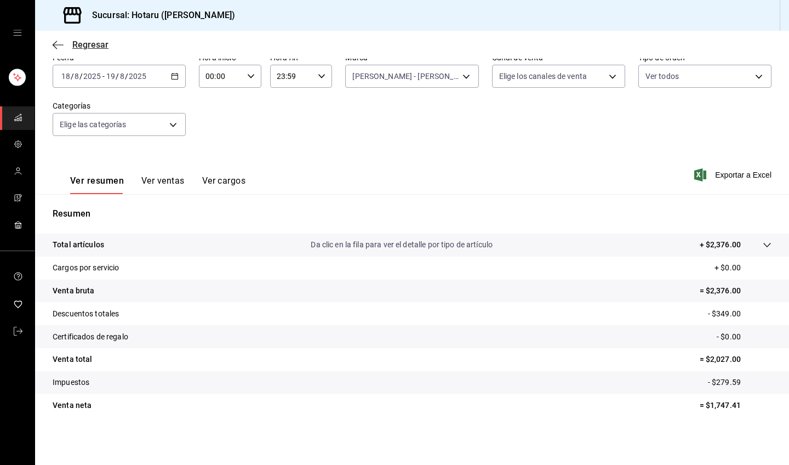
click at [56, 45] on icon "button" at bounding box center [58, 45] width 11 height 10
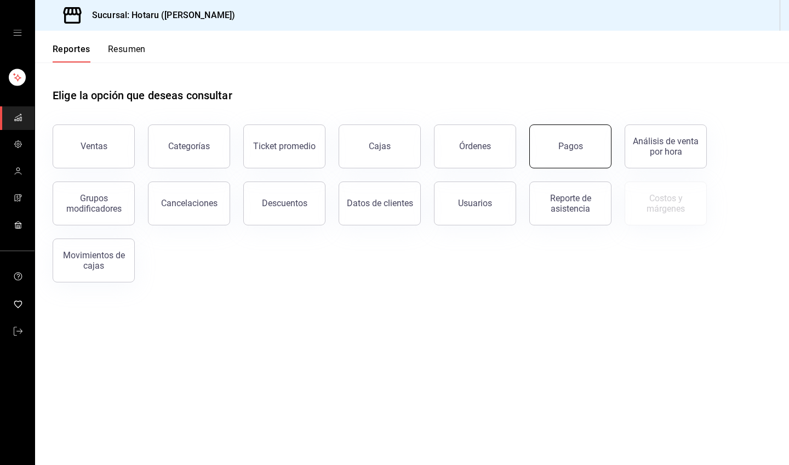
click at [565, 151] on button "Pagos" at bounding box center [570, 146] width 82 height 44
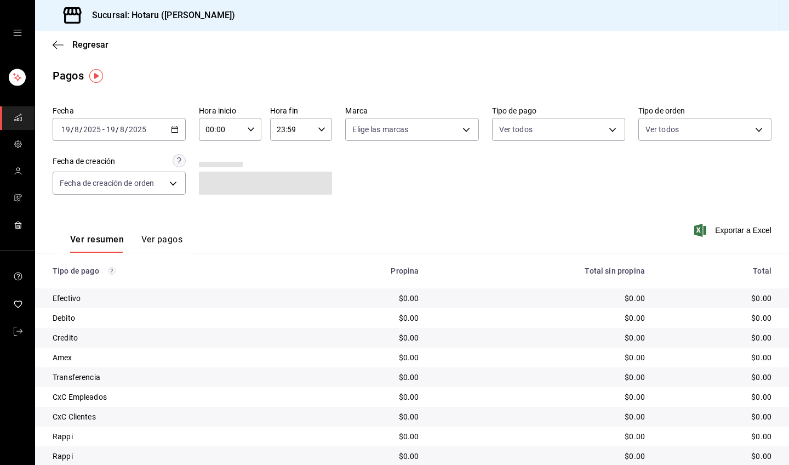
click at [172, 127] on \(Stroke\) "button" at bounding box center [175, 130] width 7 height 6
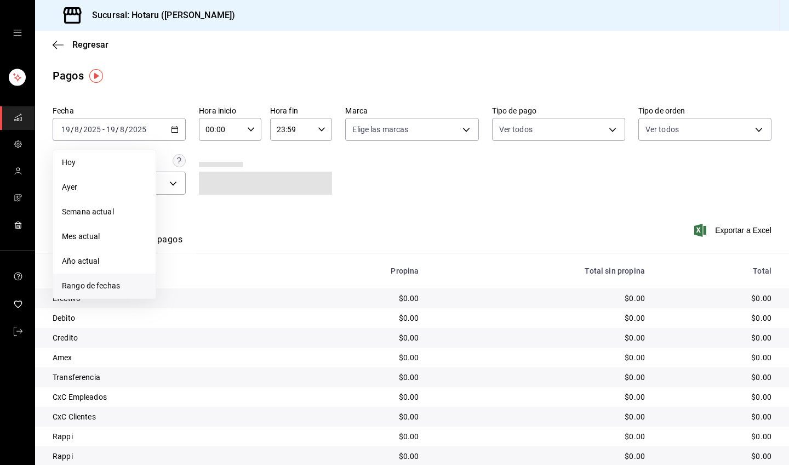
click at [92, 295] on li "Rango de fechas" at bounding box center [104, 285] width 102 height 25
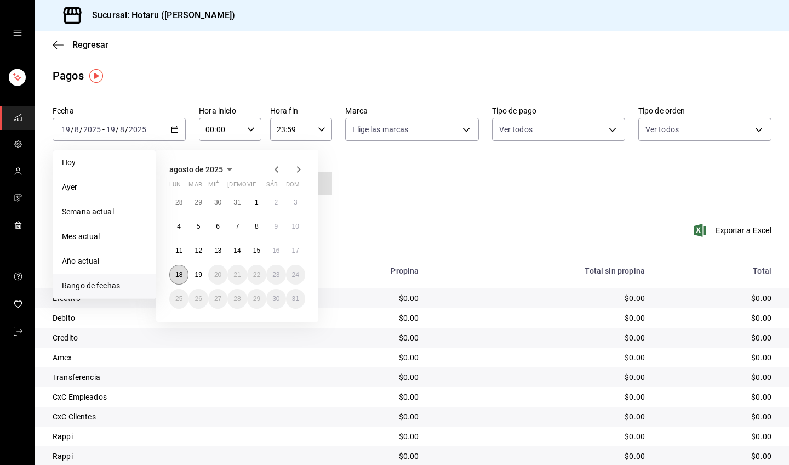
click at [179, 274] on abbr "18" at bounding box center [178, 275] width 7 height 8
click at [196, 273] on abbr "19" at bounding box center [198, 275] width 7 height 8
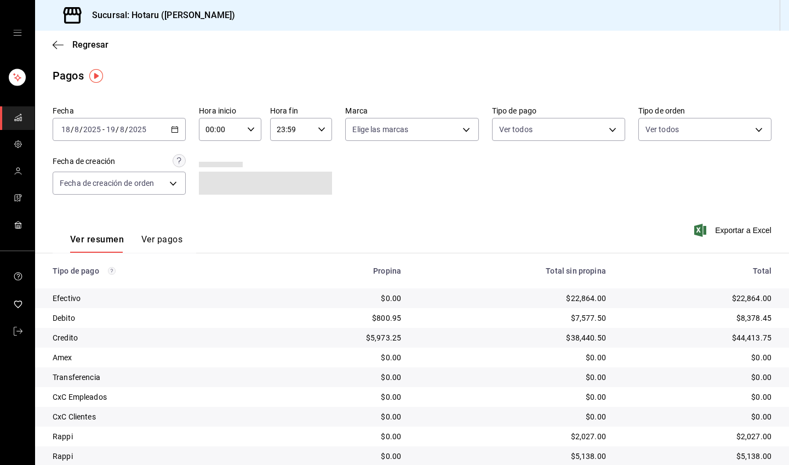
scroll to position [38, 0]
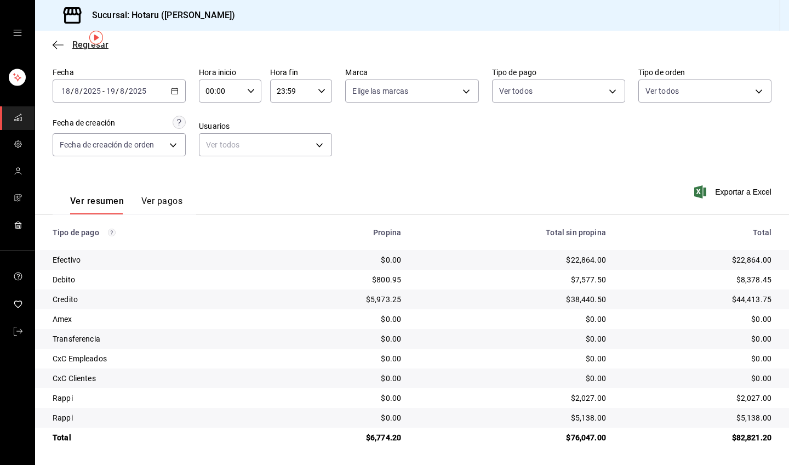
click at [56, 44] on icon "button" at bounding box center [58, 44] width 11 height 1
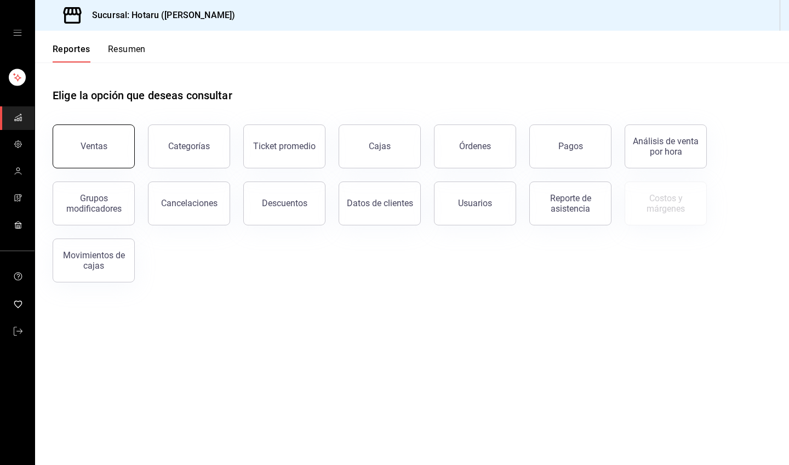
click at [86, 154] on button "Ventas" at bounding box center [94, 146] width 82 height 44
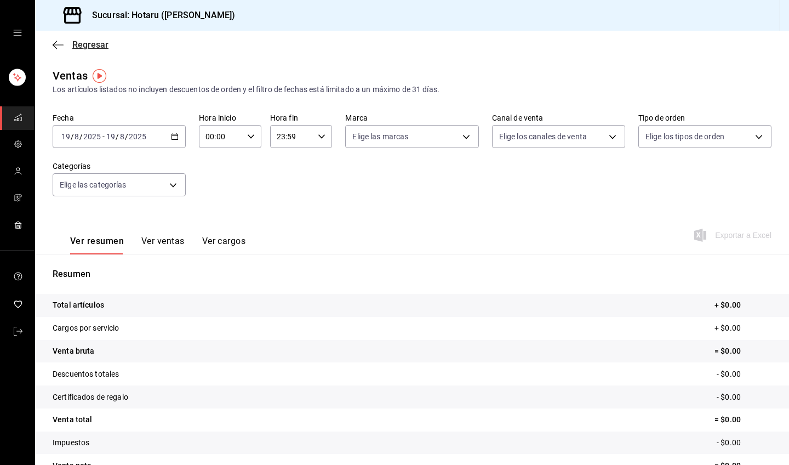
click at [56, 44] on icon "button" at bounding box center [58, 45] width 11 height 10
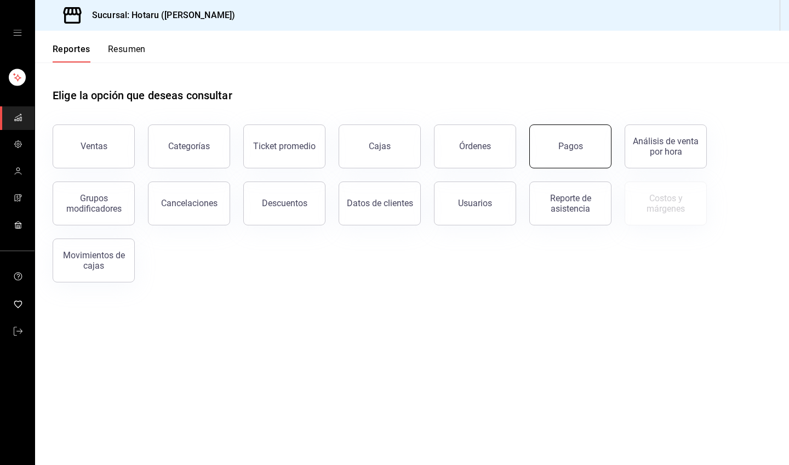
click at [555, 156] on button "Pagos" at bounding box center [570, 146] width 82 height 44
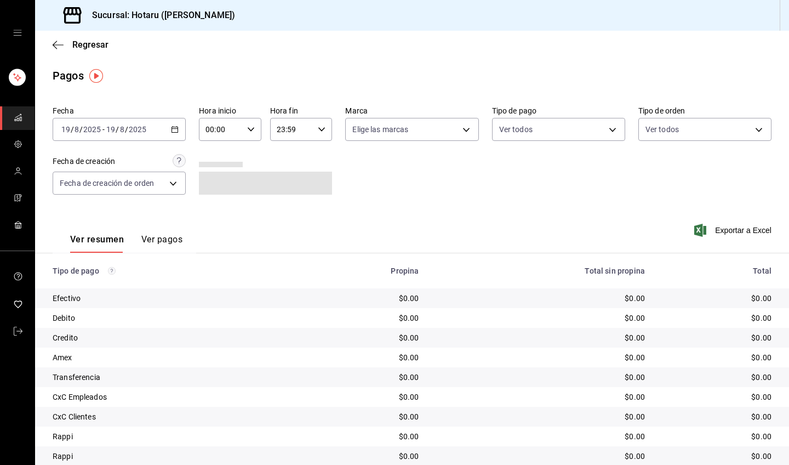
click at [174, 130] on icon "button" at bounding box center [175, 129] width 8 height 8
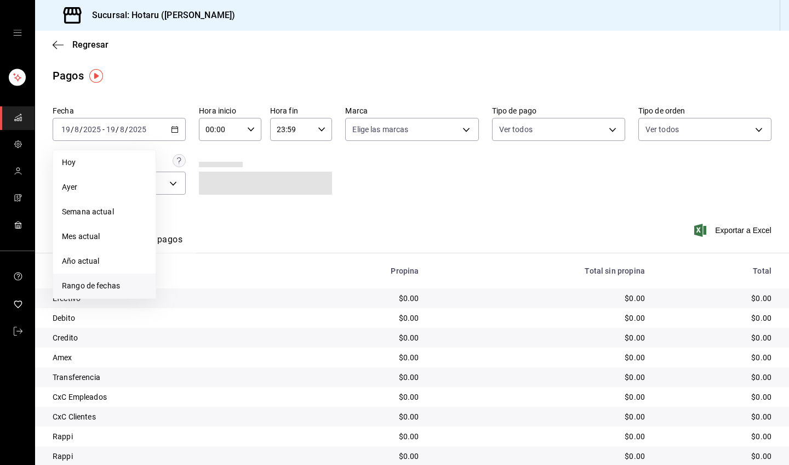
click at [104, 280] on span "Rango de fechas" at bounding box center [104, 286] width 85 height 12
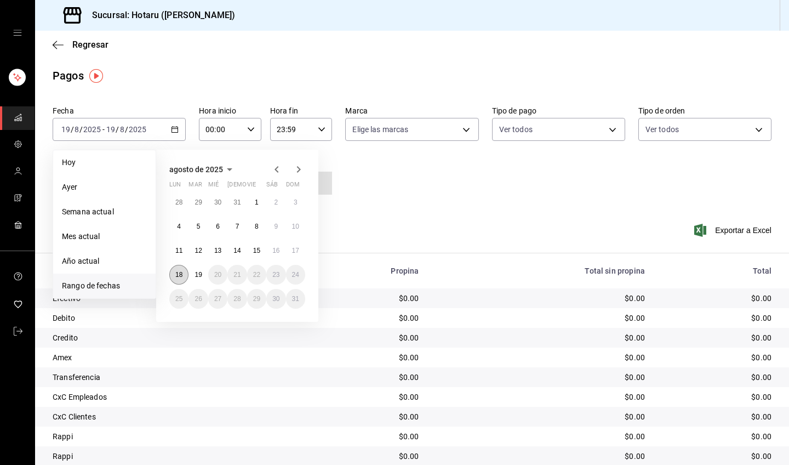
click at [180, 275] on abbr "18" at bounding box center [178, 275] width 7 height 8
click at [199, 276] on abbr "19" at bounding box center [198, 275] width 7 height 8
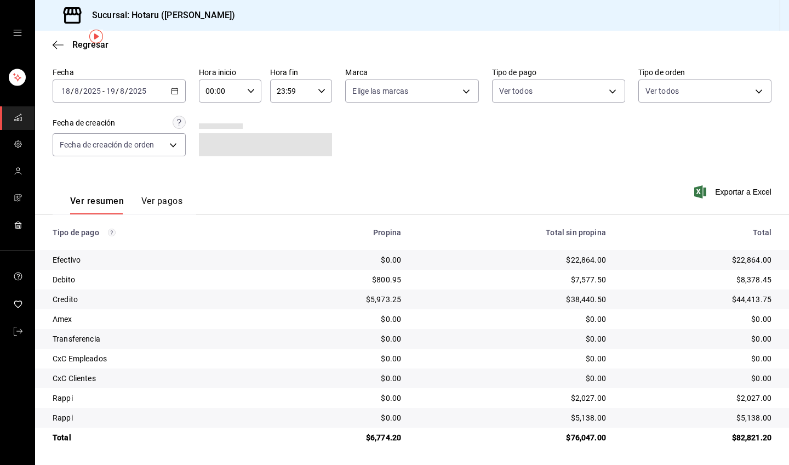
scroll to position [38, 0]
click at [55, 44] on icon "button" at bounding box center [58, 44] width 11 height 1
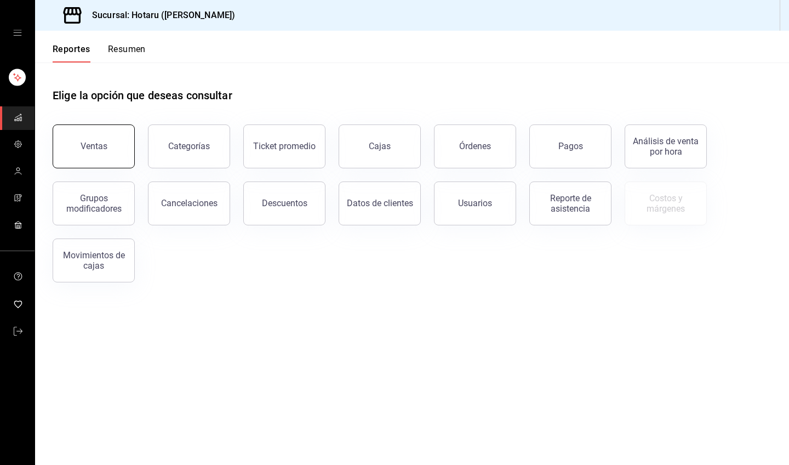
click at [105, 145] on div "Ventas" at bounding box center [94, 146] width 27 height 10
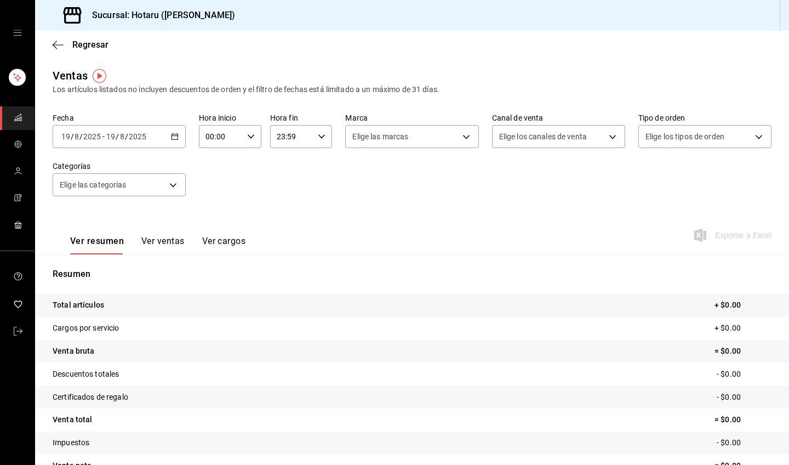
click at [172, 134] on icon "button" at bounding box center [175, 137] width 8 height 8
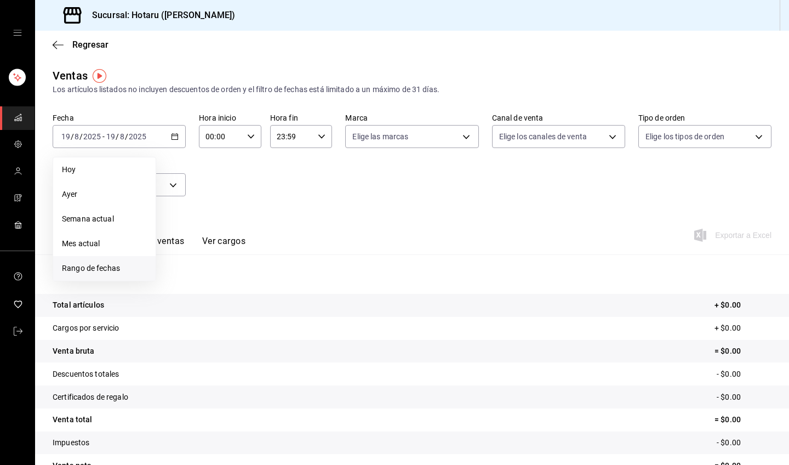
click at [89, 273] on span "Rango de fechas" at bounding box center [104, 268] width 85 height 12
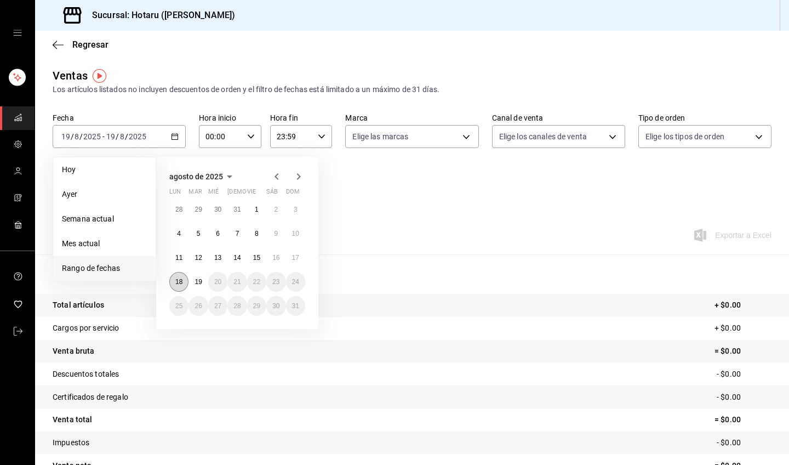
click at [173, 281] on button "18" at bounding box center [178, 282] width 19 height 20
click at [198, 282] on abbr "19" at bounding box center [198, 282] width 7 height 8
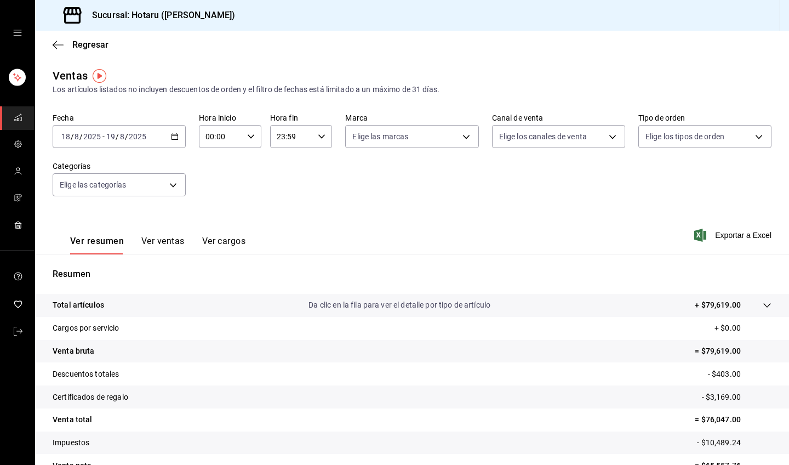
click at [402, 303] on p "Da clic en la fila para ver el detalle por tipo de artículo" at bounding box center [400, 305] width 182 height 12
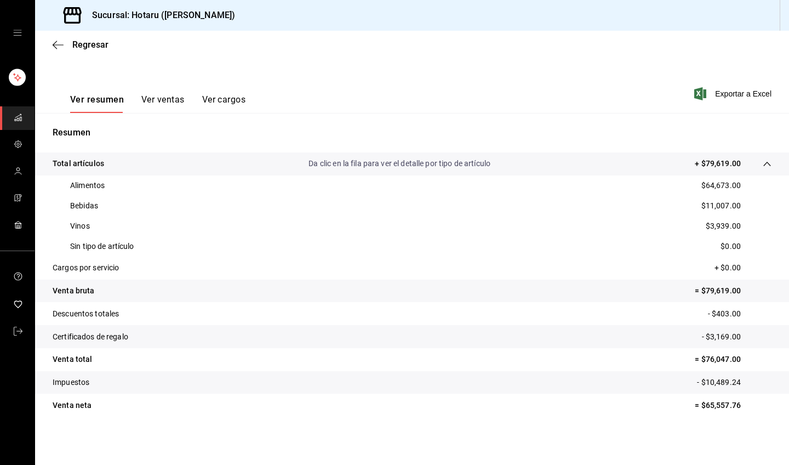
scroll to position [141, 0]
click at [58, 42] on icon "button" at bounding box center [58, 45] width 11 height 10
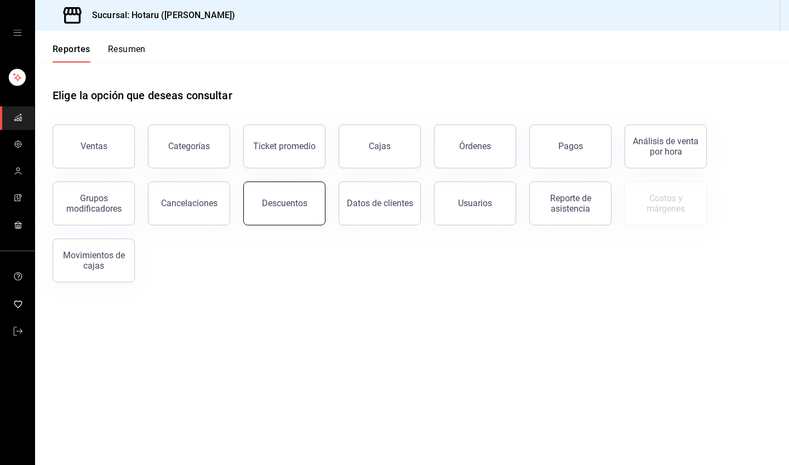
click at [292, 207] on div "Descuentos" at bounding box center [284, 203] width 45 height 10
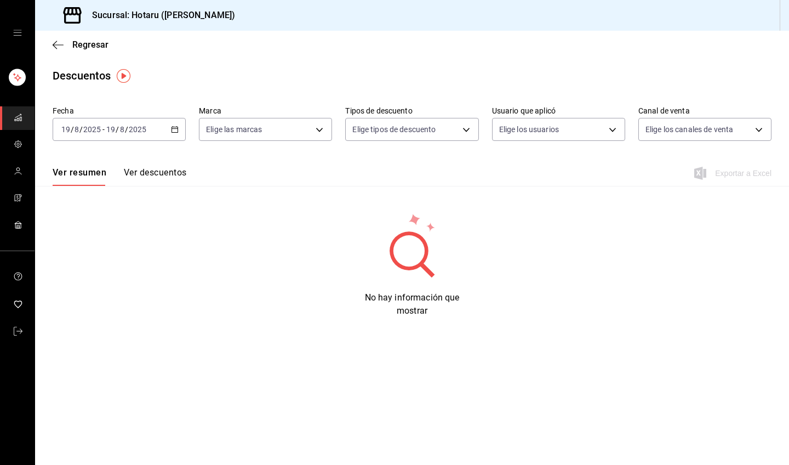
click at [176, 130] on icon "button" at bounding box center [175, 129] width 8 height 8
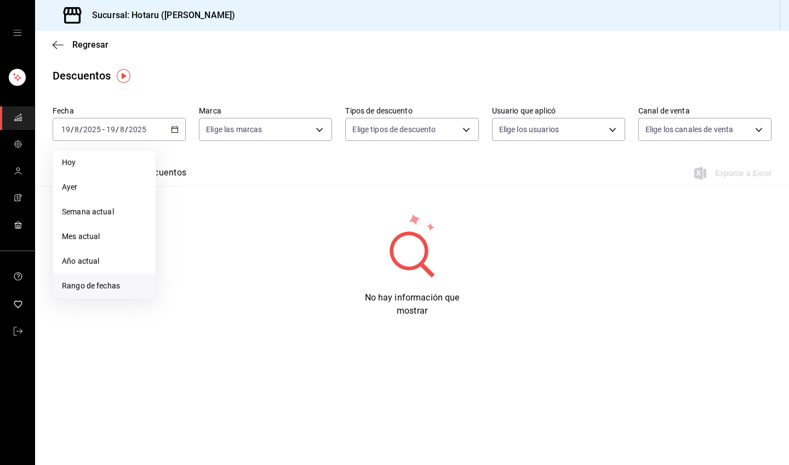
click at [105, 284] on span "Rango de fechas" at bounding box center [104, 286] width 85 height 12
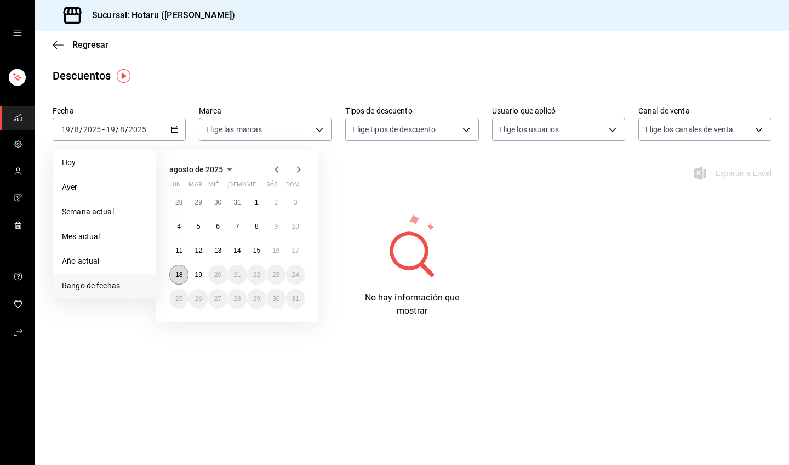
click at [179, 271] on abbr "18" at bounding box center [178, 275] width 7 height 8
click at [202, 275] on abbr "19" at bounding box center [198, 275] width 7 height 8
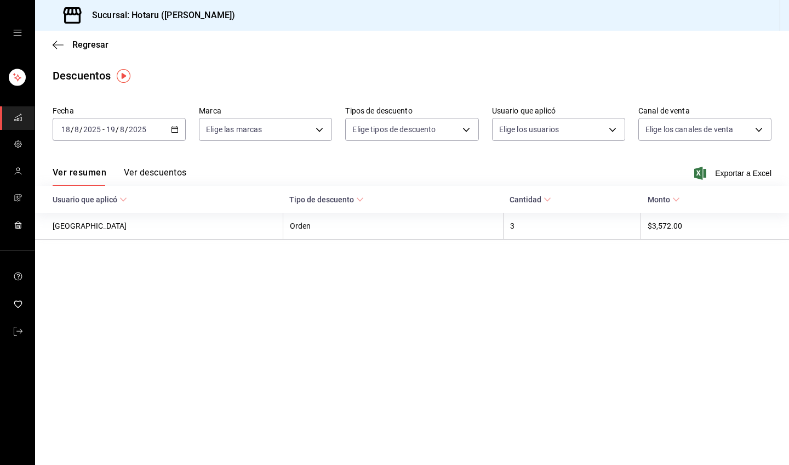
click at [156, 170] on button "Ver descuentos" at bounding box center [155, 176] width 62 height 19
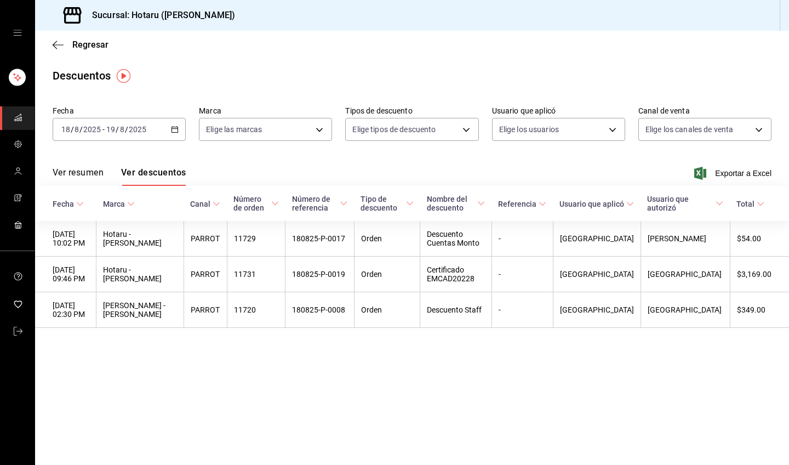
click at [300, 380] on main "Regresar Descuentos Fecha [DATE] [DATE] - [DATE] [DATE] Marca Elige las marcas …" at bounding box center [412, 248] width 754 height 434
click at [56, 45] on icon "button" at bounding box center [58, 45] width 11 height 10
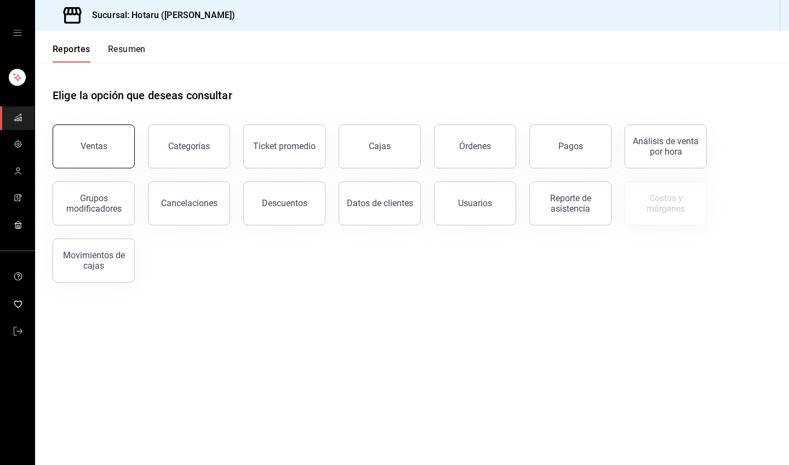
click at [119, 151] on button "Ventas" at bounding box center [94, 146] width 82 height 44
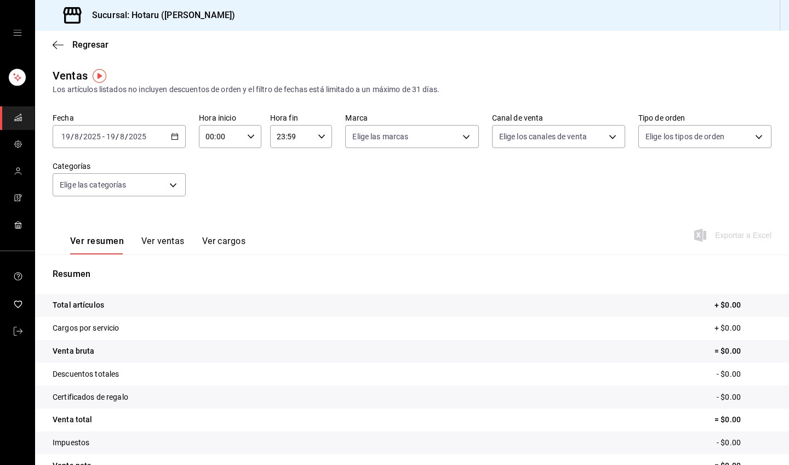
click at [174, 137] on icon "button" at bounding box center [175, 137] width 8 height 8
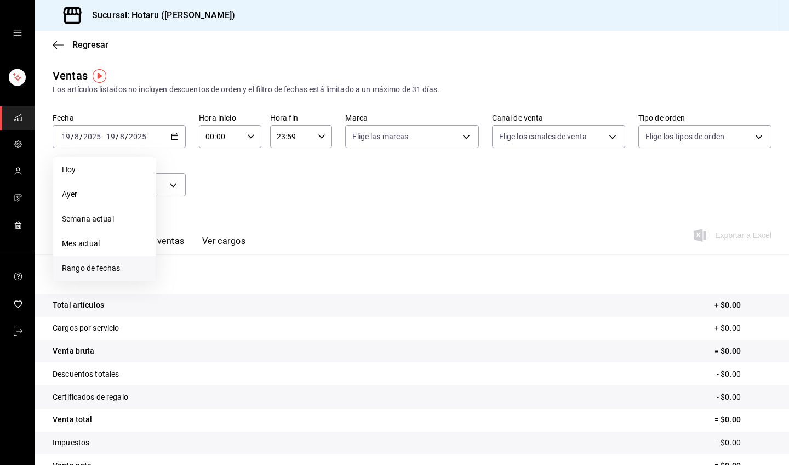
click at [106, 273] on span "Rango de fechas" at bounding box center [104, 268] width 85 height 12
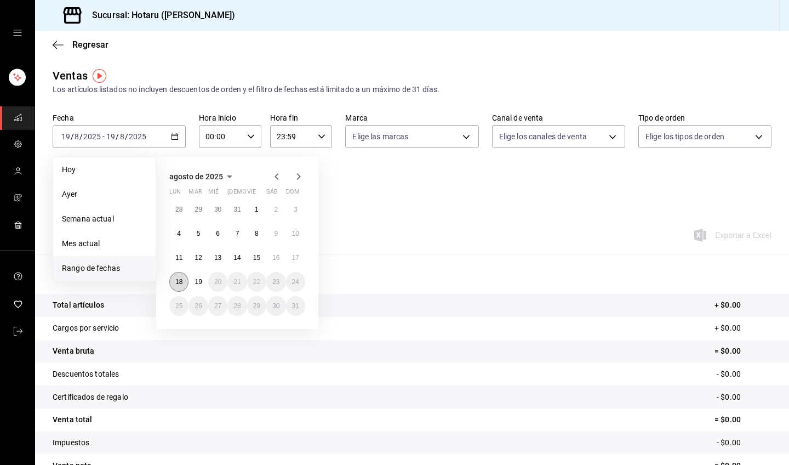
click at [183, 281] on button "18" at bounding box center [178, 282] width 19 height 20
click at [203, 281] on button "19" at bounding box center [198, 282] width 19 height 20
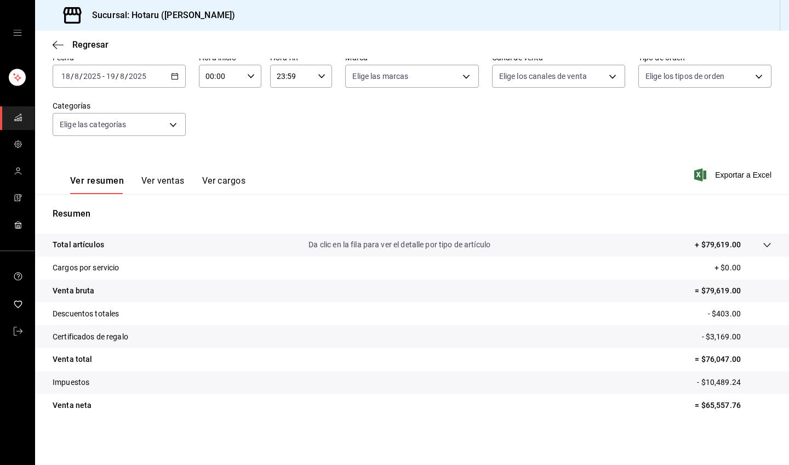
scroll to position [60, 0]
click at [165, 182] on button "Ver ventas" at bounding box center [162, 184] width 43 height 19
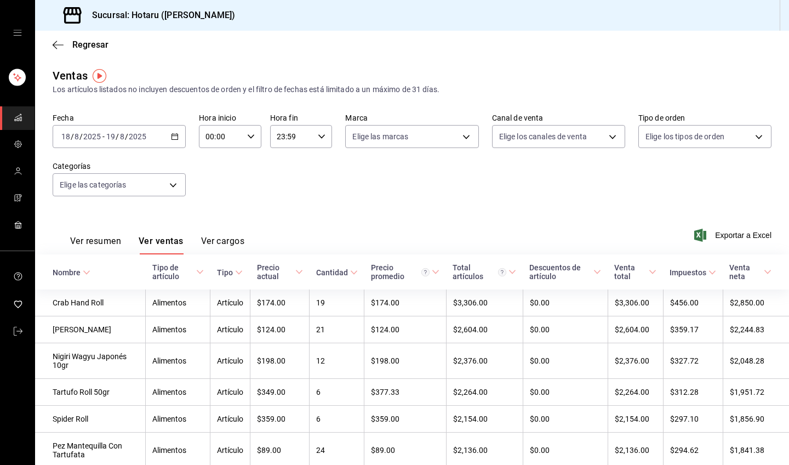
click at [87, 270] on icon at bounding box center [87, 273] width 8 height 8
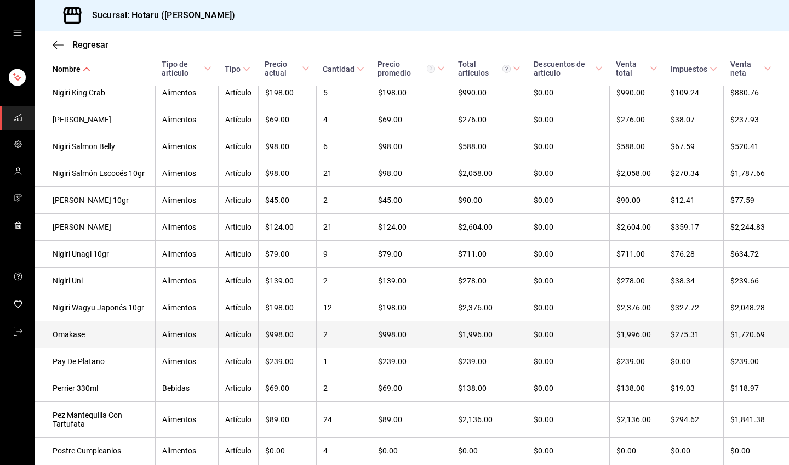
scroll to position [1905, 0]
